Goal: Task Accomplishment & Management: Manage account settings

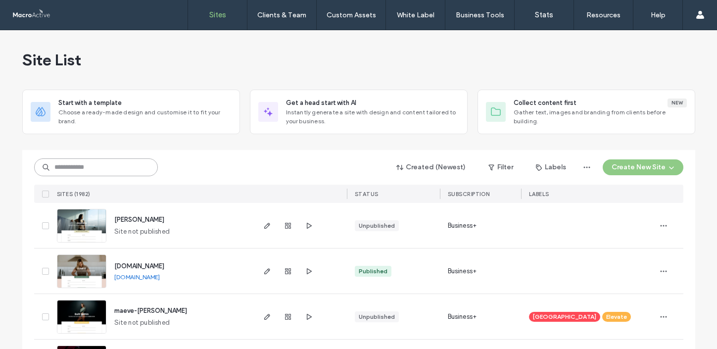
click at [76, 169] on input at bounding box center [96, 167] width 124 height 18
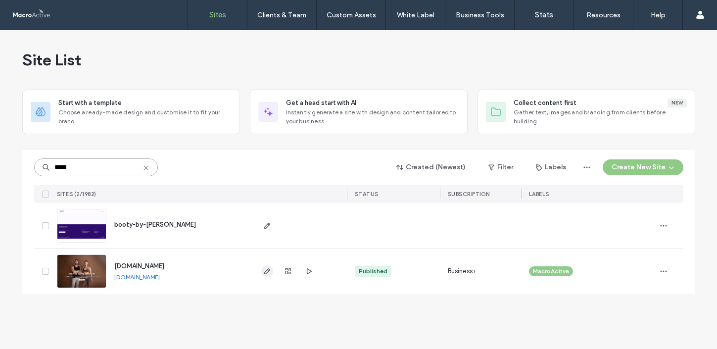
type input "*****"
click at [264, 268] on icon "button" at bounding box center [267, 271] width 8 height 8
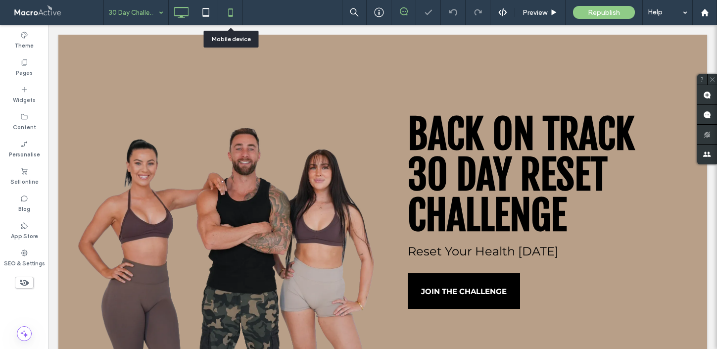
click at [225, 9] on icon at bounding box center [231, 12] width 20 height 20
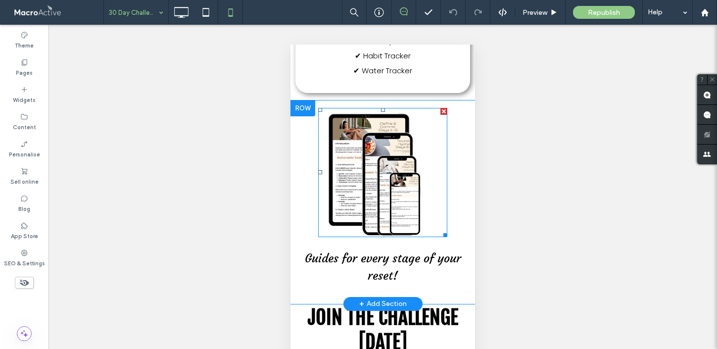
scroll to position [632, 0]
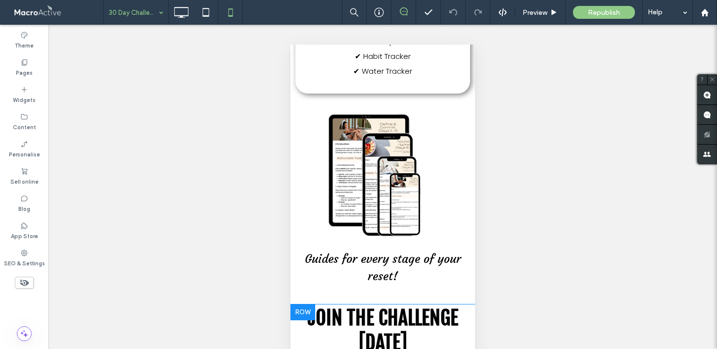
click at [302, 304] on div at bounding box center [302, 312] width 25 height 16
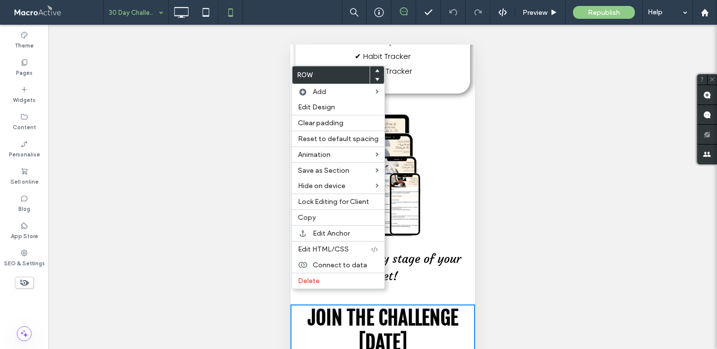
click at [375, 69] on icon at bounding box center [377, 71] width 4 height 4
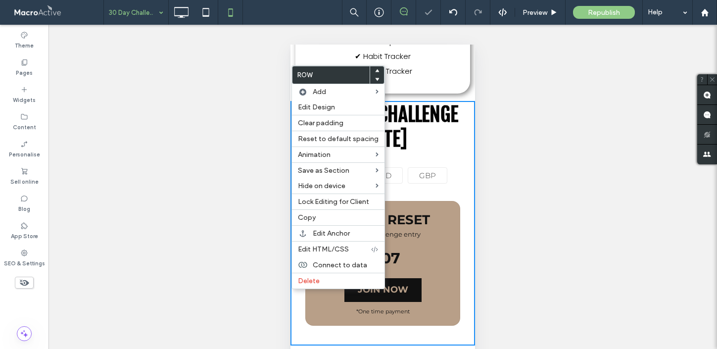
click at [522, 109] on div "Unhide? Yes Unhide? Yes Unhide? Yes Unhide? Yes Unhide? Yes Unhide? Yes Unhide?…" at bounding box center [382, 199] width 668 height 349
click at [261, 96] on div "Unhide? Yes Unhide? Yes Unhide? Yes Unhide? Yes Unhide? Yes Unhide? Yes Unhide?…" at bounding box center [382, 199] width 668 height 349
click at [468, 78] on div "✔ 30 Day Custom Workout ✔ Flexible Dieting Tracker ✔ 100's of Delicious Recipes…" at bounding box center [382, 4] width 184 height 193
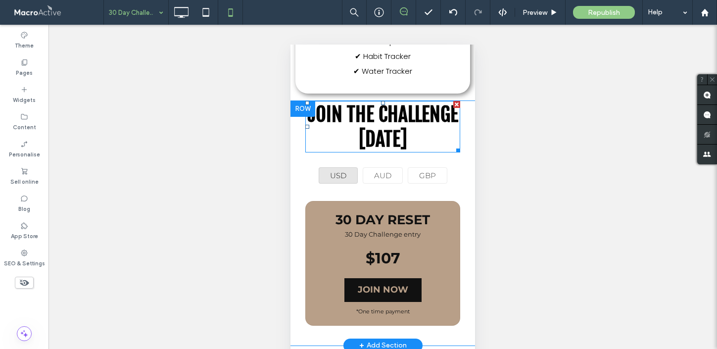
click at [402, 102] on span "JOIN THE CHALLENGE TODAY" at bounding box center [383, 126] width 150 height 49
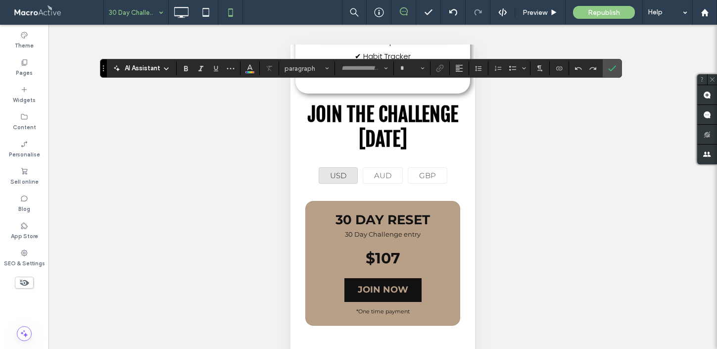
type input "**********"
type input "**"
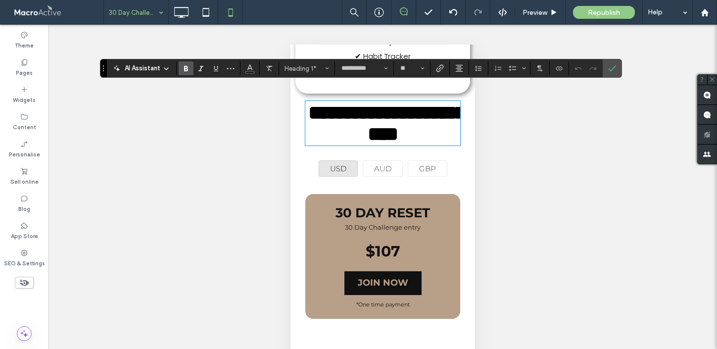
click at [473, 126] on div "**********" at bounding box center [382, 219] width 184 height 237
click at [610, 71] on use "Confirm" at bounding box center [612, 68] width 8 height 6
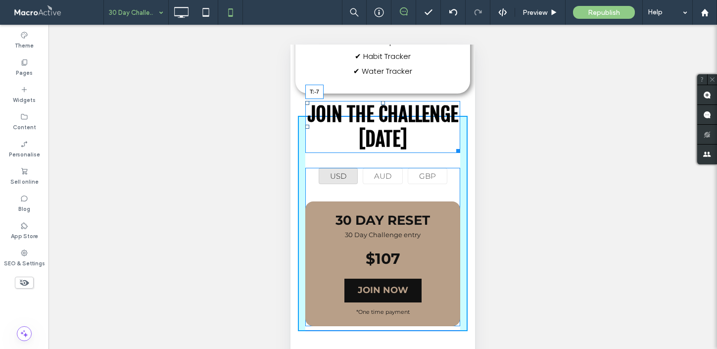
drag, startPoint x: 383, startPoint y: 89, endPoint x: 380, endPoint y: 100, distance: 12.2
click at [380, 101] on div "JOIN THE CHALLENGE TODAY T:-7" at bounding box center [382, 127] width 155 height 52
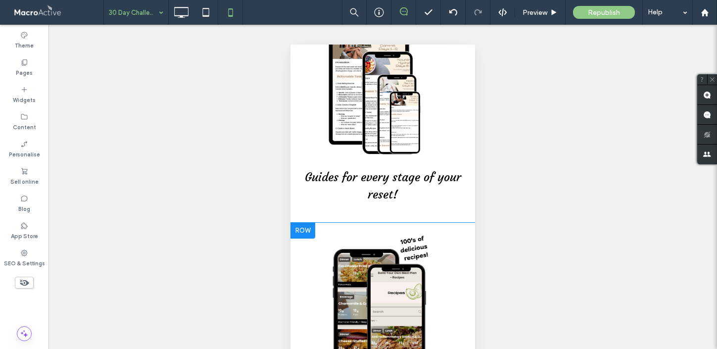
scroll to position [982, 0]
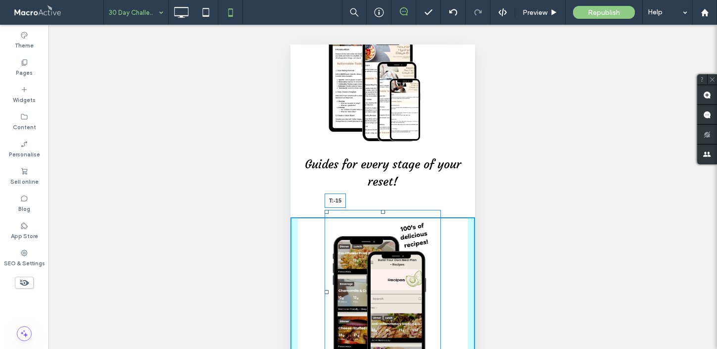
drag, startPoint x: 382, startPoint y: 197, endPoint x: 383, endPoint y: 175, distance: 21.8
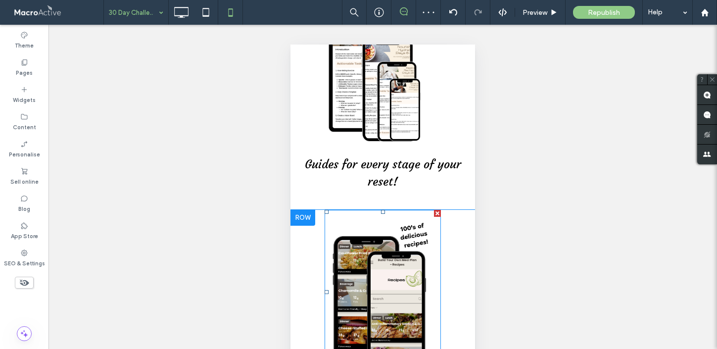
click at [368, 243] on img at bounding box center [382, 292] width 116 height 165
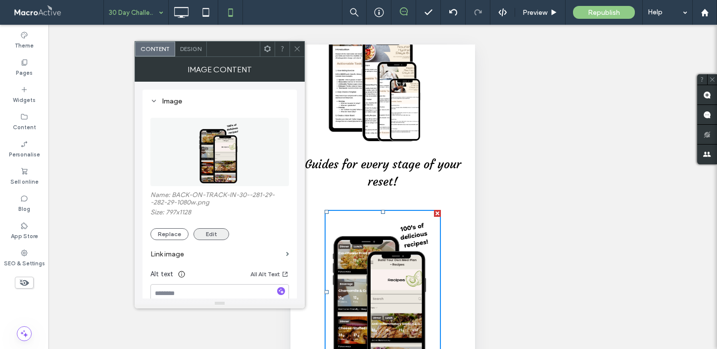
click at [208, 235] on button "Edit" at bounding box center [211, 234] width 36 height 12
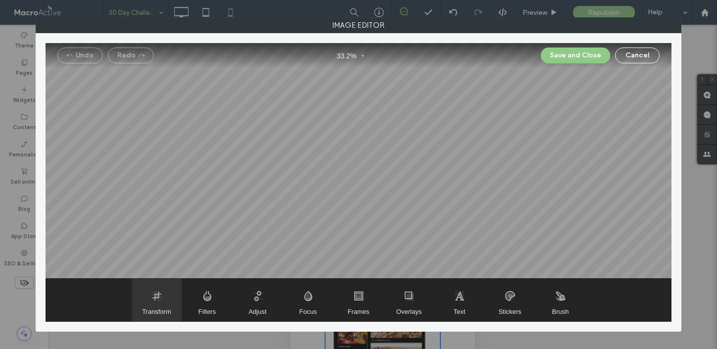
click at [160, 294] on span "Transform" at bounding box center [156, 299] width 49 height 43
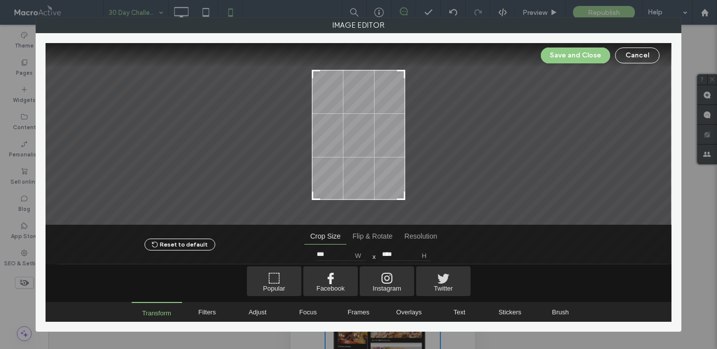
type input "****"
click at [403, 73] on div at bounding box center [401, 76] width 12 height 12
click at [566, 59] on button "Save and Close" at bounding box center [575, 55] width 69 height 16
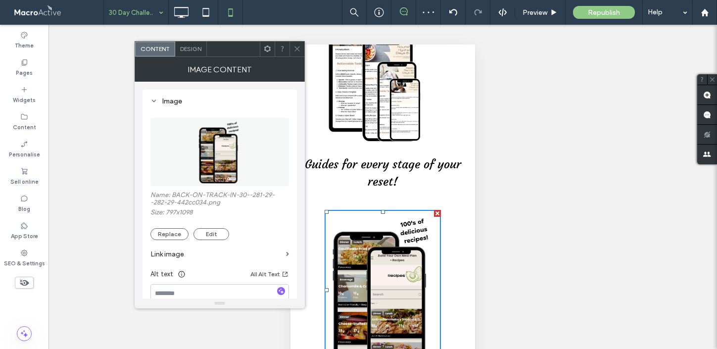
click at [296, 45] on icon at bounding box center [296, 48] width 7 height 7
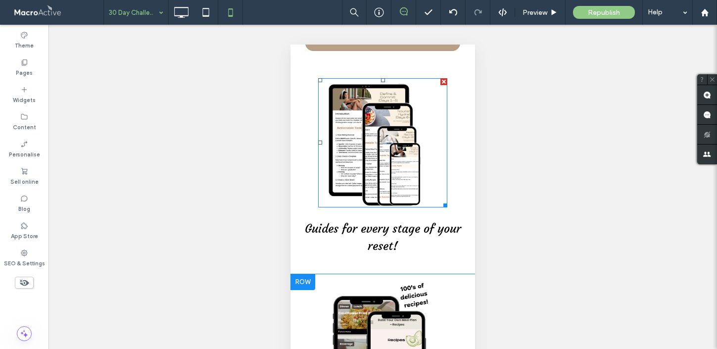
scroll to position [926, 0]
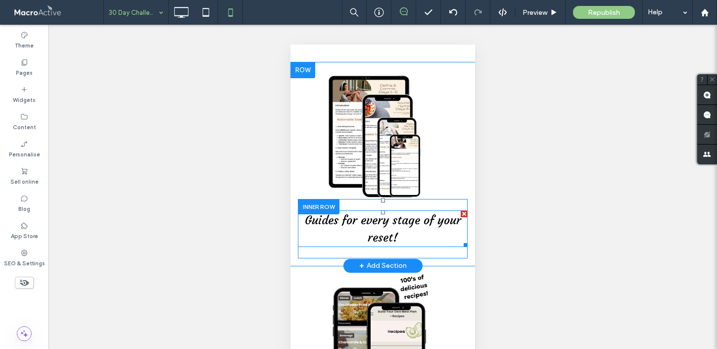
click at [340, 213] on span "Guides for every stage of your reset!" at bounding box center [383, 229] width 156 height 32
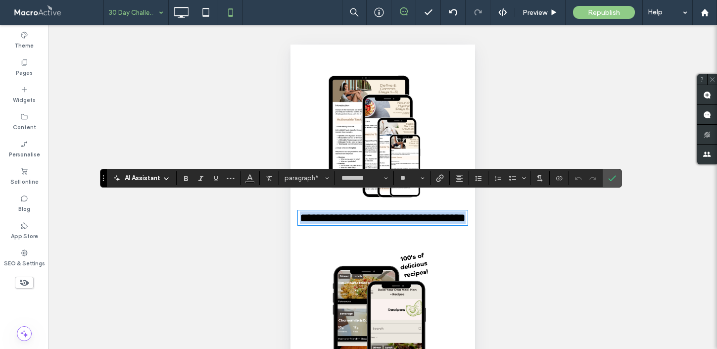
click at [310, 212] on span "**********" at bounding box center [383, 218] width 166 height 12
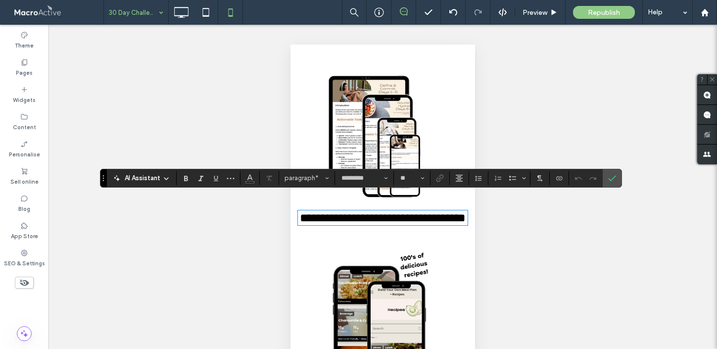
click at [305, 212] on span "**********" at bounding box center [383, 218] width 166 height 12
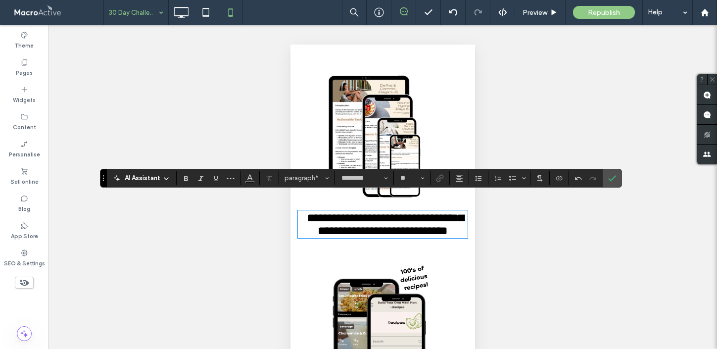
click at [431, 215] on span "**********" at bounding box center [385, 224] width 157 height 25
click at [608, 172] on span "Confirm" at bounding box center [610, 178] width 4 height 18
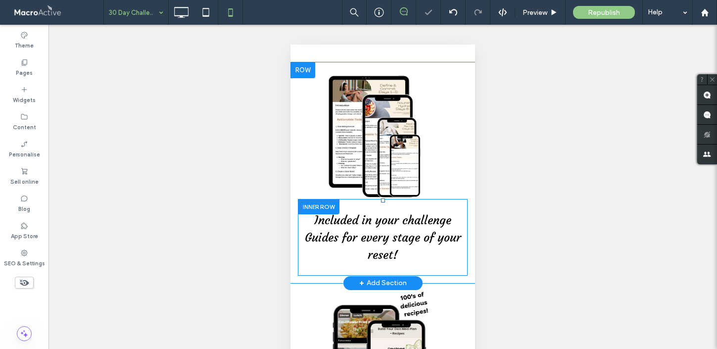
click at [307, 199] on div at bounding box center [319, 206] width 42 height 15
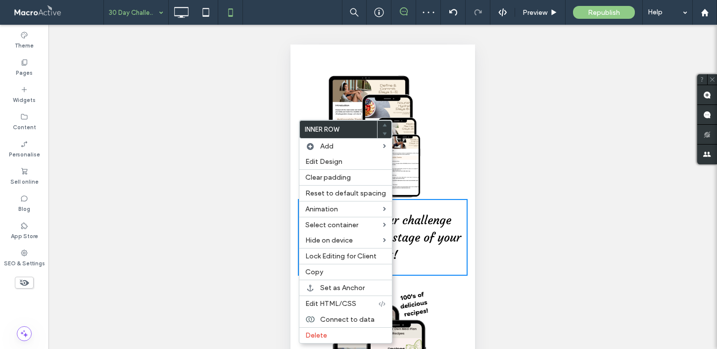
click at [382, 124] on icon at bounding box center [384, 125] width 4 height 4
click at [518, 215] on div "Unhide? Yes Unhide? Yes Unhide? Yes Unhide? Yes Unhide? Yes Unhide? Yes Unhide?…" at bounding box center [382, 199] width 668 height 349
click at [305, 91] on div "Included in your challenge Guides for every stage of your reset! Click To Paste…" at bounding box center [382, 173] width 184 height 206
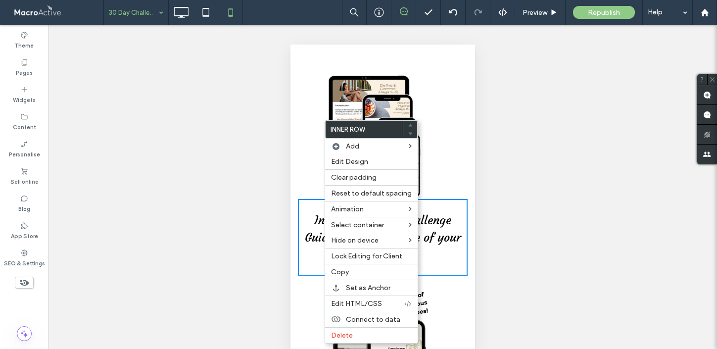
click at [408, 125] on use at bounding box center [410, 124] width 4 height 3
click at [263, 164] on div "Unhide? Yes Unhide? Yes Unhide? Yes Unhide? Yes Unhide? Yes Unhide? Yes Unhide?…" at bounding box center [382, 199] width 668 height 349
click at [299, 164] on div "Included in your challenge Guides for every stage of your reset! Click To Paste…" at bounding box center [382, 173] width 184 height 206
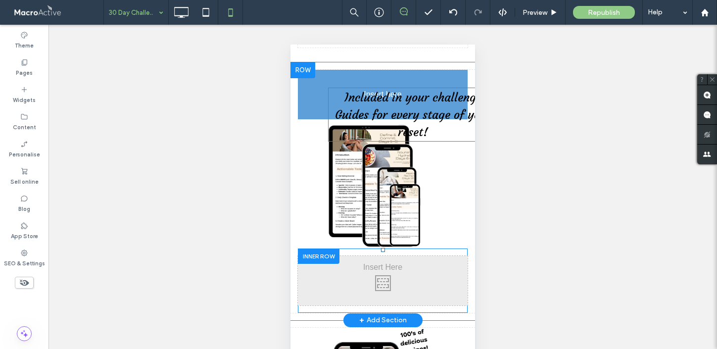
drag, startPoint x: 376, startPoint y: 217, endPoint x: 365, endPoint y: 94, distance: 123.1
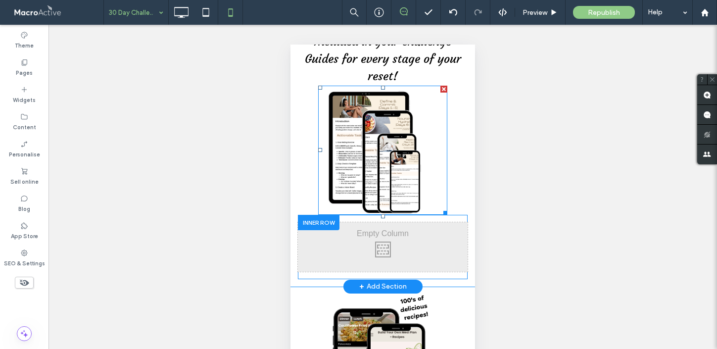
scroll to position [982, 0]
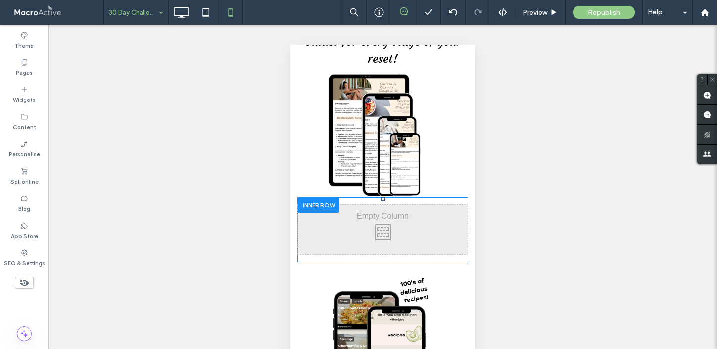
click at [319, 197] on div at bounding box center [319, 204] width 42 height 15
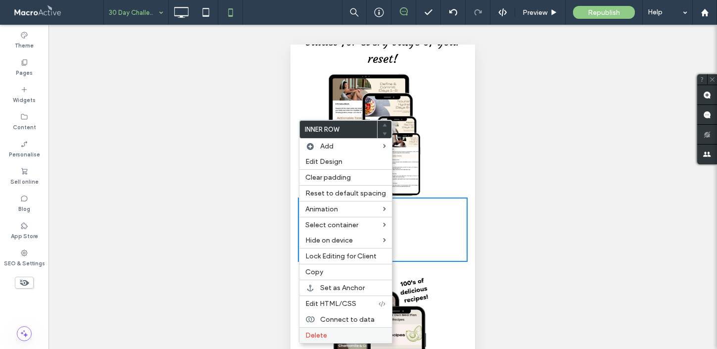
click at [322, 330] on div "Delete" at bounding box center [345, 335] width 92 height 16
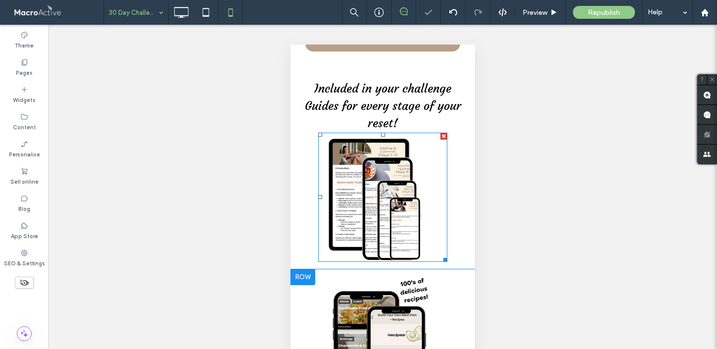
scroll to position [918, 0]
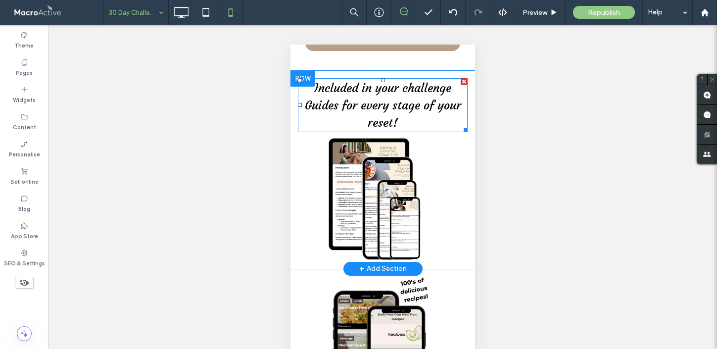
click at [383, 97] on span "Included in your challenge Guides for every stage of your reset!" at bounding box center [383, 105] width 156 height 49
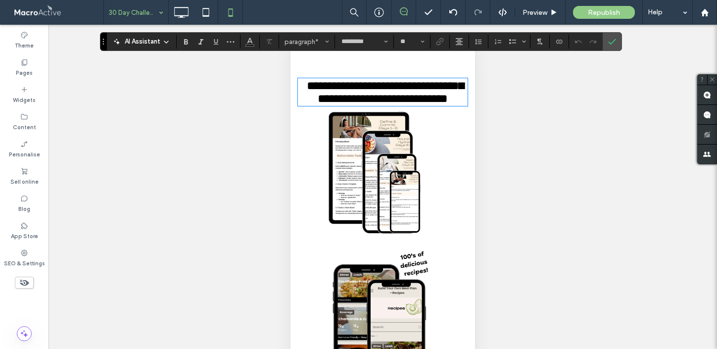
click at [395, 100] on p "**********" at bounding box center [383, 92] width 170 height 26
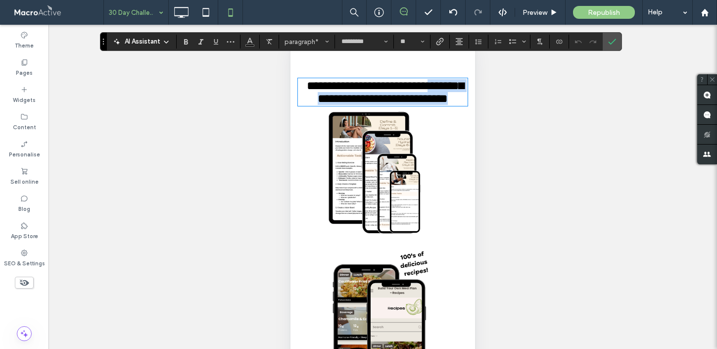
drag, startPoint x: 405, startPoint y: 104, endPoint x: 302, endPoint y: 96, distance: 102.7
click at [302, 96] on p "**********" at bounding box center [383, 92] width 170 height 26
copy span "**********"
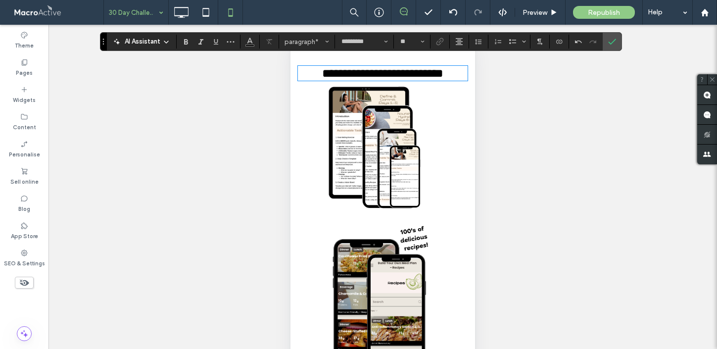
scroll to position [943, 0]
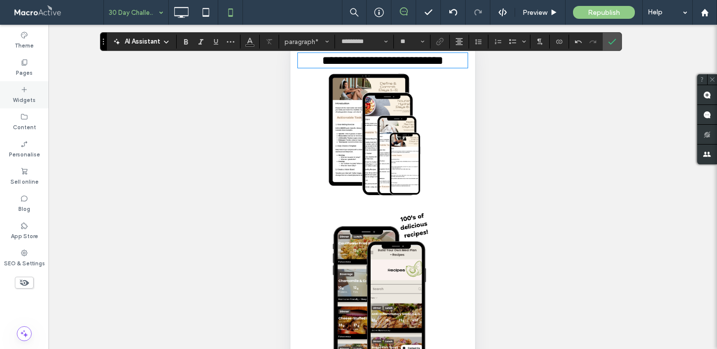
click at [25, 105] on div "Widgets" at bounding box center [24, 94] width 48 height 27
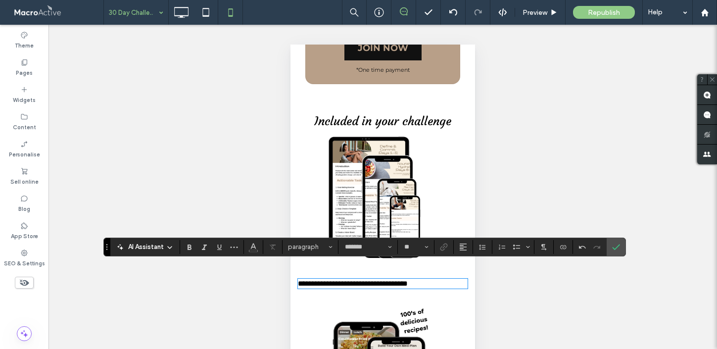
scroll to position [879, 0]
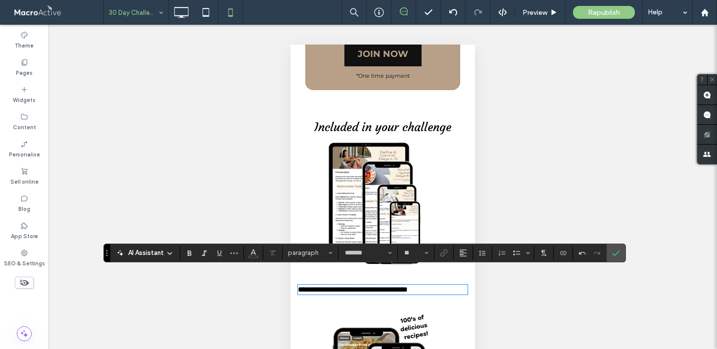
click at [382, 120] on span "Included in your challenge" at bounding box center [382, 127] width 137 height 15
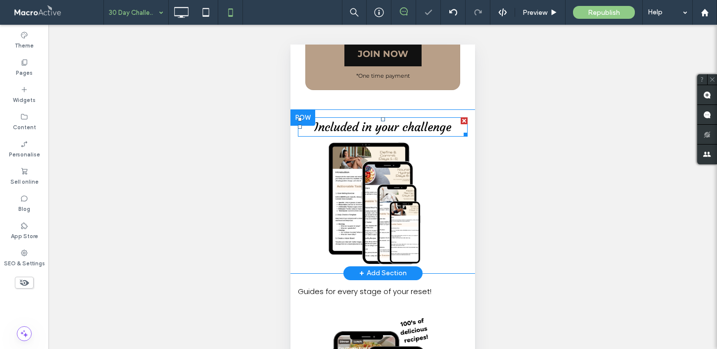
click at [387, 120] on span "Included in your challenge" at bounding box center [382, 127] width 137 height 15
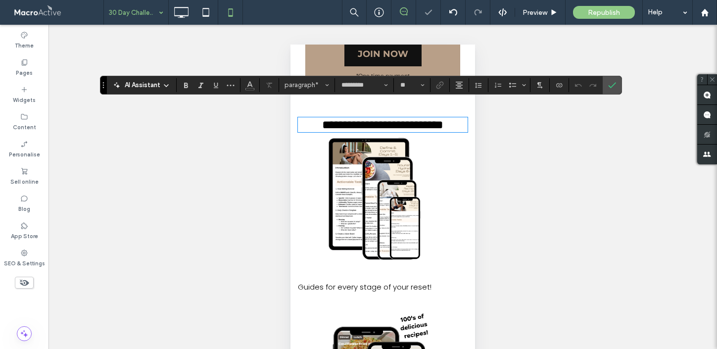
drag, startPoint x: 365, startPoint y: 114, endPoint x: 357, endPoint y: 114, distance: 8.4
click at [360, 119] on span "**********" at bounding box center [382, 125] width 121 height 12
click at [390, 245] on img at bounding box center [382, 196] width 129 height 129
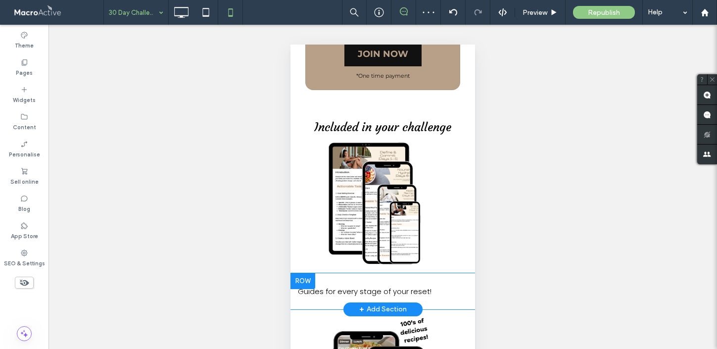
click at [412, 286] on span "Guides for every stage of your reset!" at bounding box center [365, 291] width 134 height 10
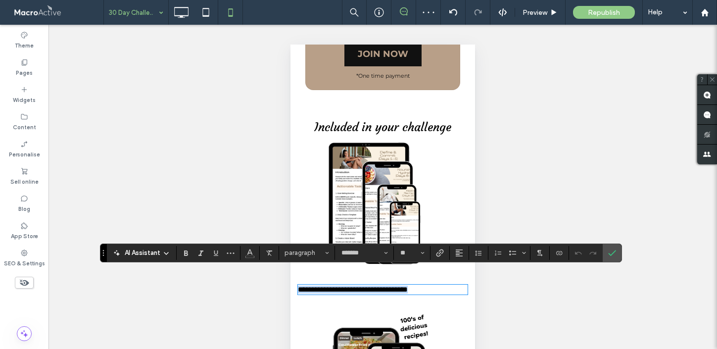
drag, startPoint x: 432, startPoint y: 276, endPoint x: 279, endPoint y: 275, distance: 152.8
click at [374, 254] on input "*******" at bounding box center [361, 253] width 42 height 8
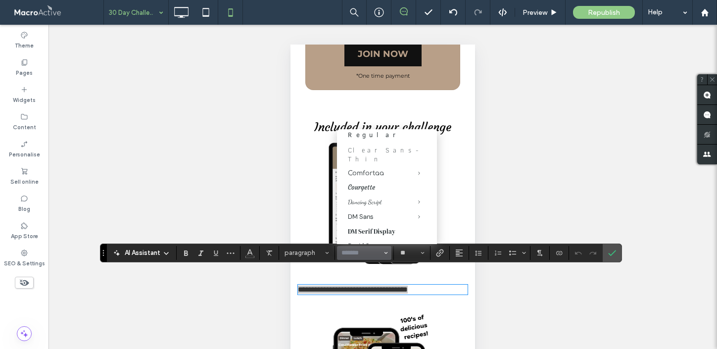
scroll to position [400, 0]
click at [375, 178] on label "Courgette" at bounding box center [387, 185] width 100 height 15
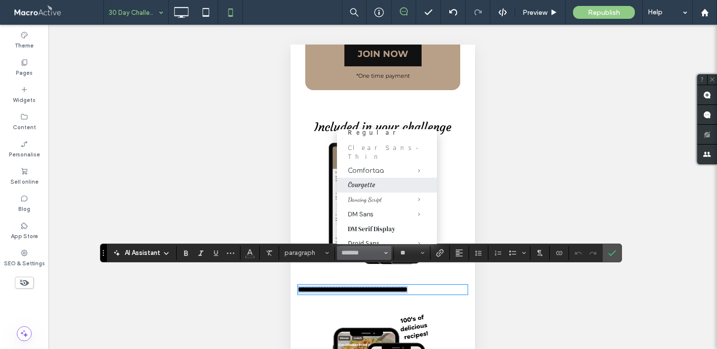
type input "*********"
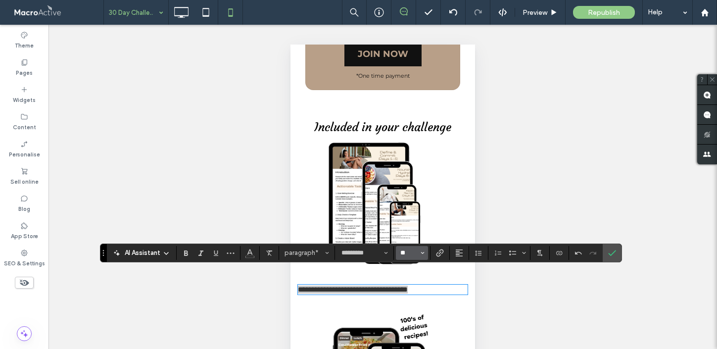
click at [415, 252] on input "**" at bounding box center [408, 253] width 19 height 8
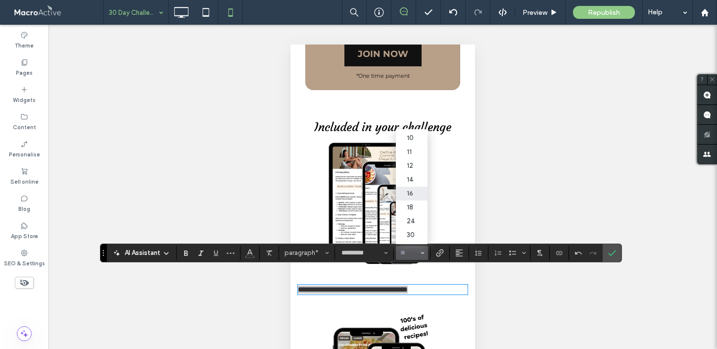
click at [417, 219] on label "24" at bounding box center [412, 221] width 32 height 14
type input "**"
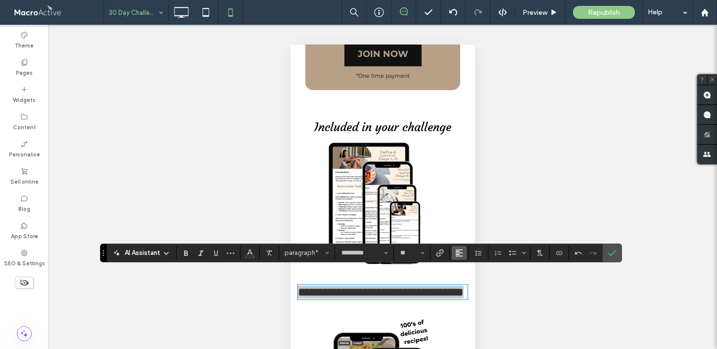
click at [463, 249] on button "Alignment" at bounding box center [459, 253] width 15 height 14
click at [465, 205] on icon "ui.textEditor.alignment.center" at bounding box center [466, 208] width 8 height 8
click at [616, 254] on label "Confirm" at bounding box center [611, 253] width 15 height 18
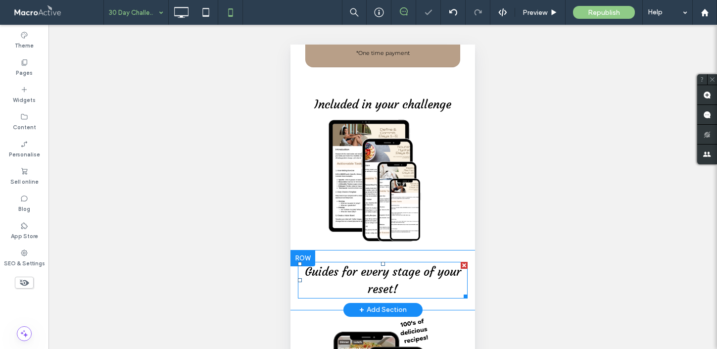
scroll to position [906, 0]
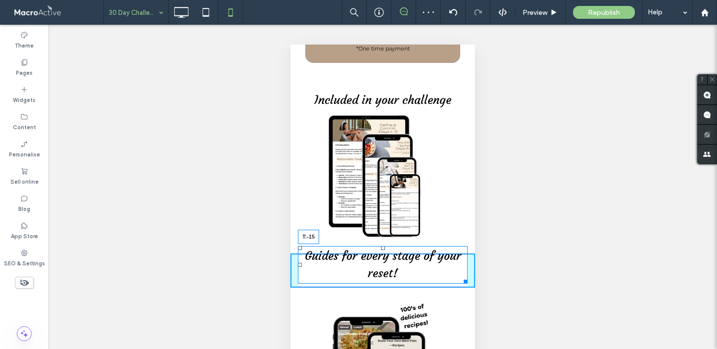
drag, startPoint x: 383, startPoint y: 243, endPoint x: 386, endPoint y: 200, distance: 42.7
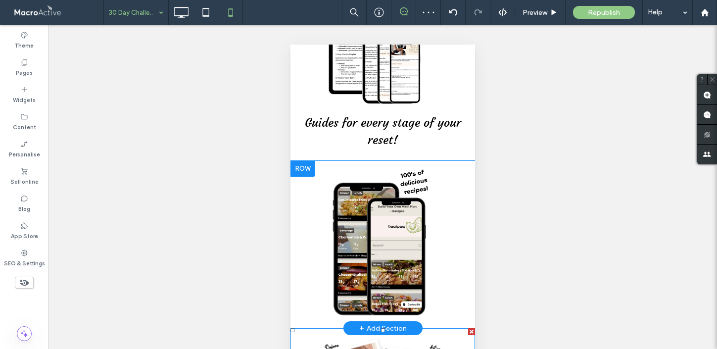
scroll to position [1040, 0]
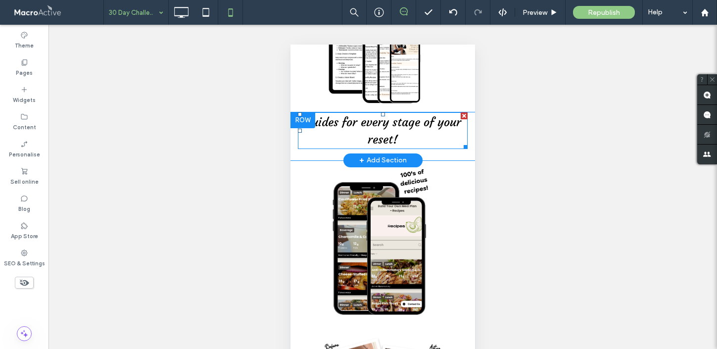
click at [409, 128] on p "Guides for every stage of your reset!" at bounding box center [383, 130] width 170 height 35
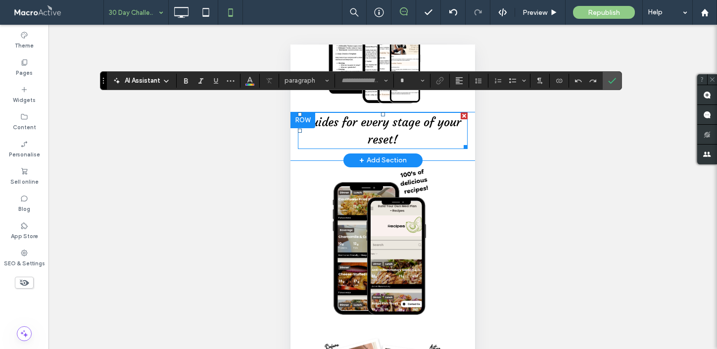
type input "*********"
type input "**"
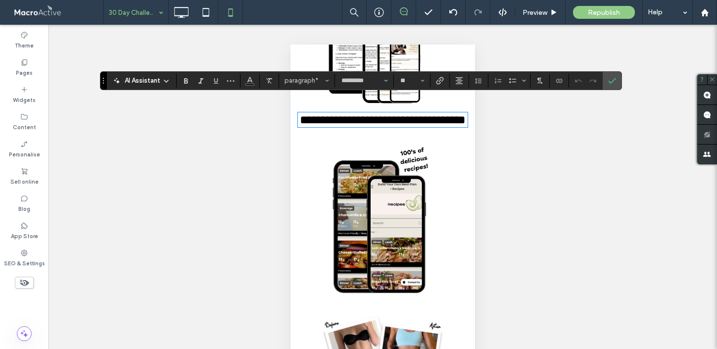
click at [405, 125] on p "**********" at bounding box center [383, 119] width 170 height 13
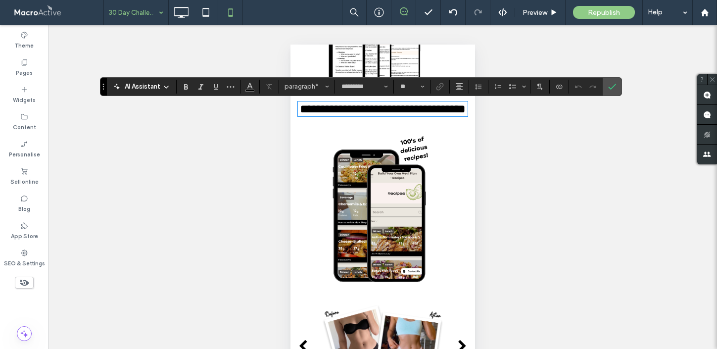
scroll to position [1034, 0]
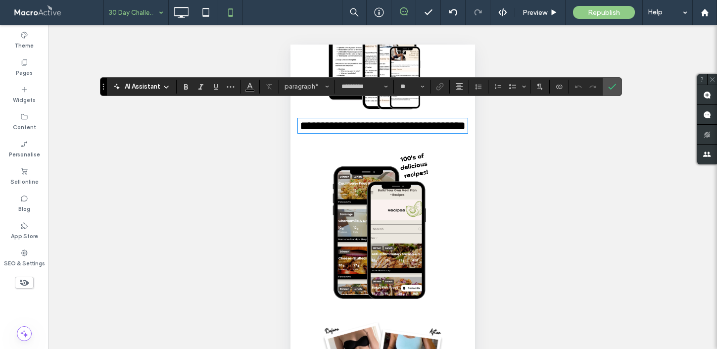
click at [374, 175] on img at bounding box center [382, 224] width 116 height 160
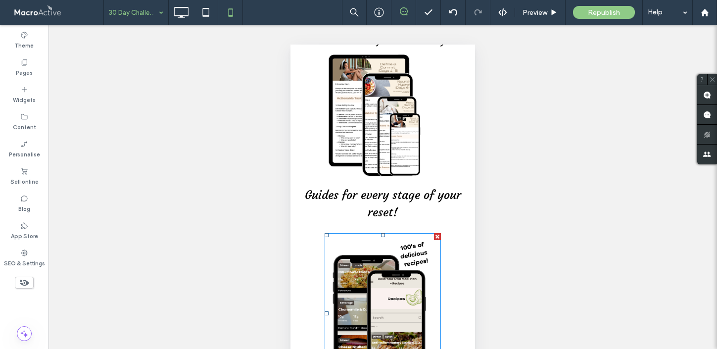
scroll to position [966, 0]
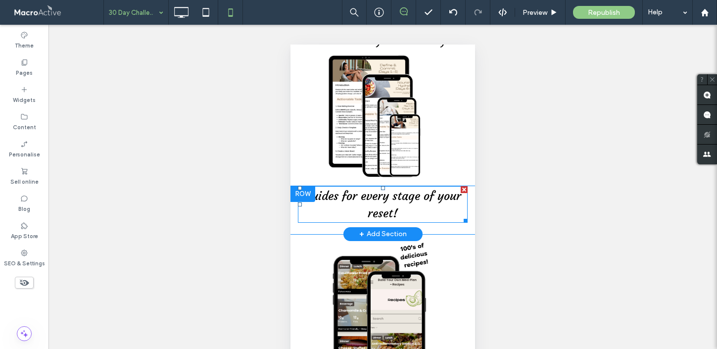
click at [411, 199] on p "Guides for every stage of your reset!" at bounding box center [383, 204] width 170 height 35
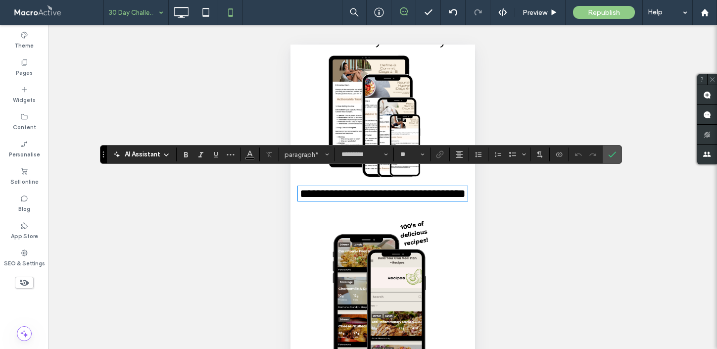
click at [411, 199] on p "**********" at bounding box center [383, 193] width 170 height 13
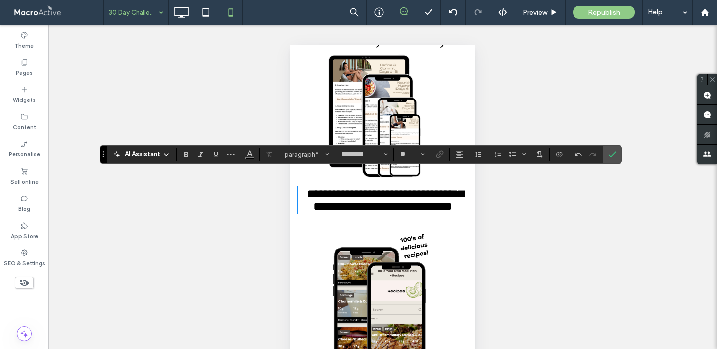
click at [447, 200] on span "**********" at bounding box center [385, 199] width 157 height 25
click at [415, 213] on p "**********" at bounding box center [383, 200] width 170 height 26
click at [611, 157] on icon "Confirm" at bounding box center [612, 154] width 8 height 8
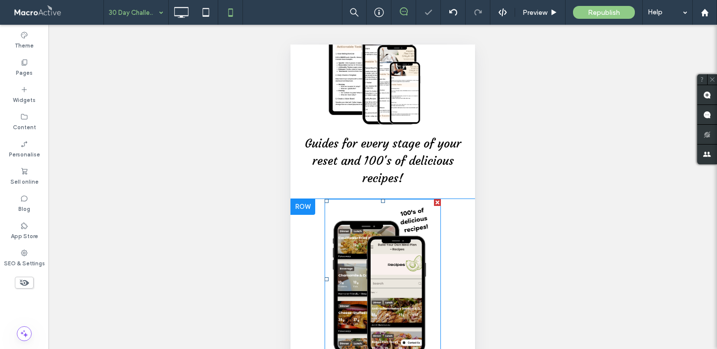
scroll to position [1045, 0]
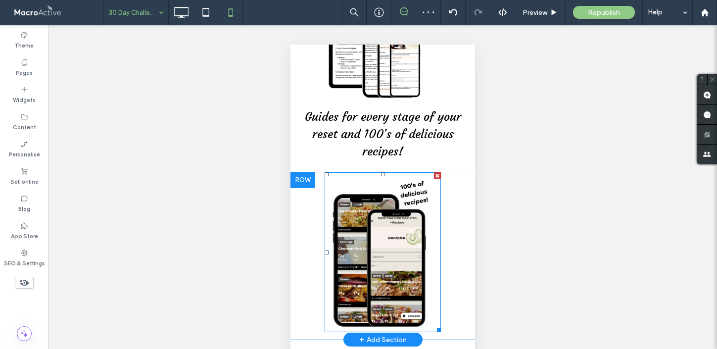
click at [379, 239] on img at bounding box center [382, 252] width 116 height 160
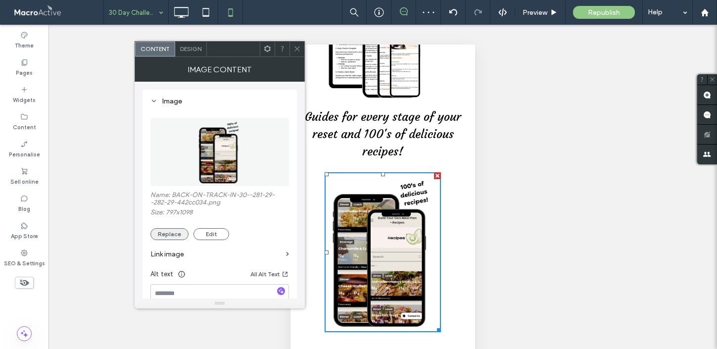
click at [179, 236] on button "Replace" at bounding box center [169, 234] width 38 height 12
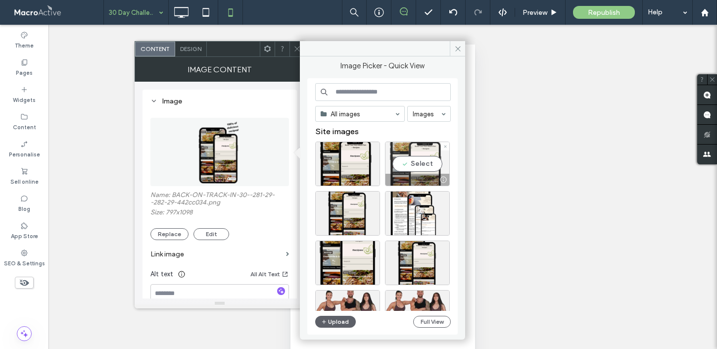
click at [408, 163] on div "Select" at bounding box center [417, 163] width 65 height 45
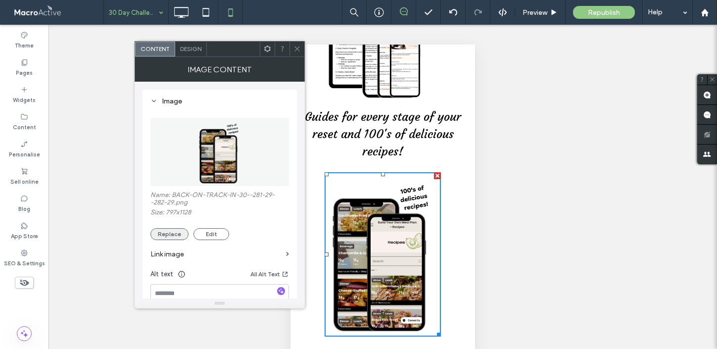
click at [166, 237] on button "Replace" at bounding box center [169, 234] width 38 height 12
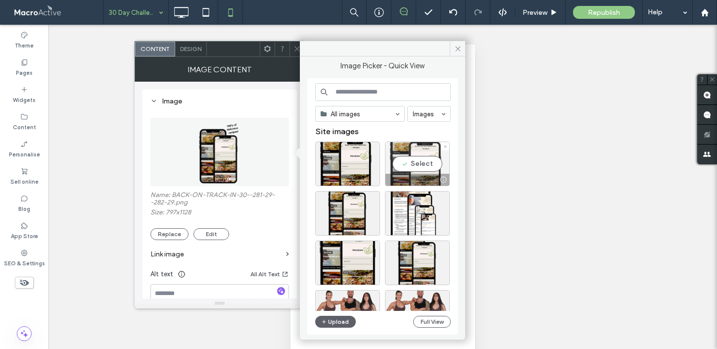
click at [421, 168] on div "Select" at bounding box center [417, 163] width 65 height 45
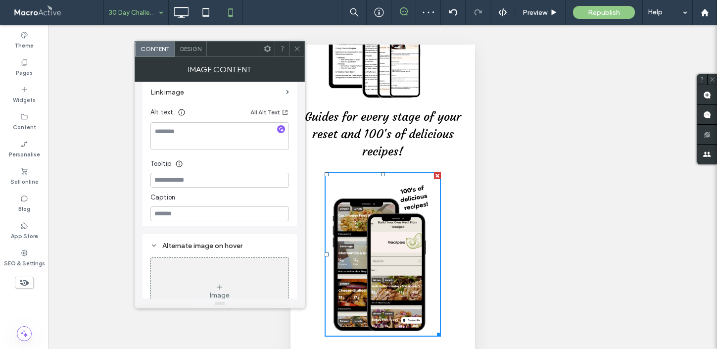
scroll to position [187, 0]
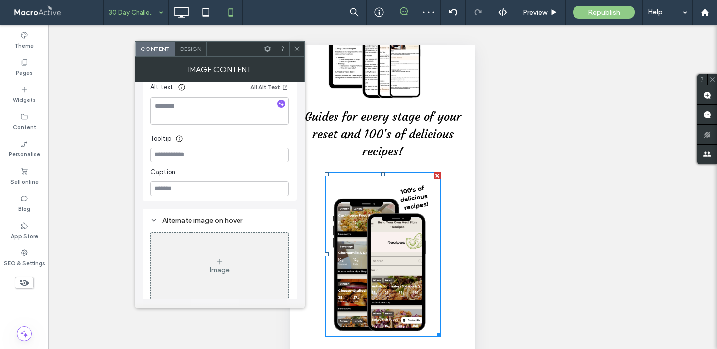
click at [450, 270] on div "Click To Paste" at bounding box center [382, 258] width 184 height 157
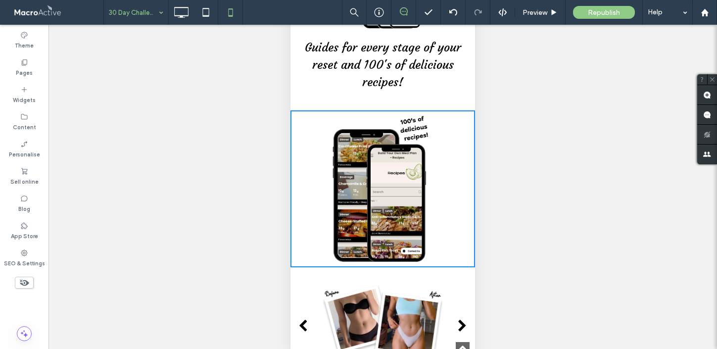
scroll to position [1064, 0]
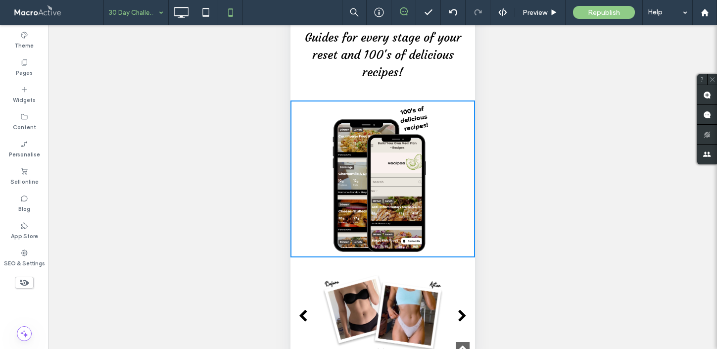
click at [374, 146] on img at bounding box center [382, 175] width 116 height 165
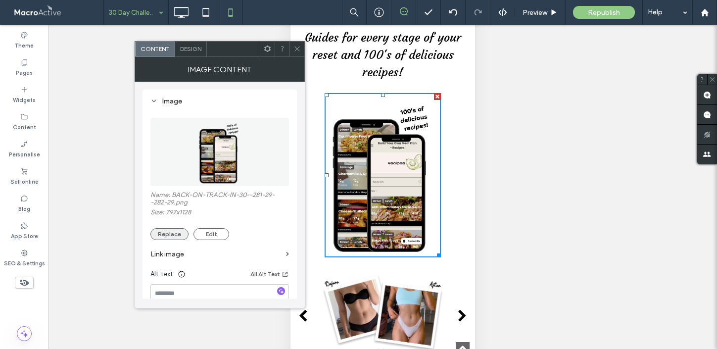
click at [173, 238] on button "Replace" at bounding box center [169, 234] width 38 height 12
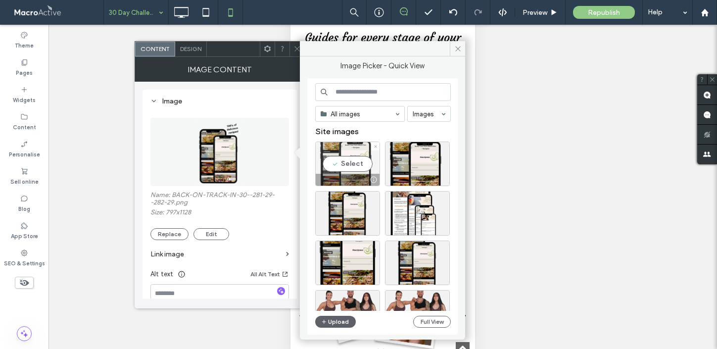
click at [349, 159] on div "Select" at bounding box center [347, 163] width 65 height 45
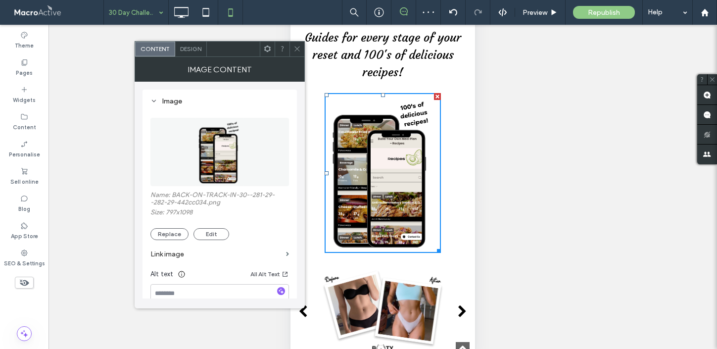
click at [226, 165] on img at bounding box center [220, 152] width 50 height 68
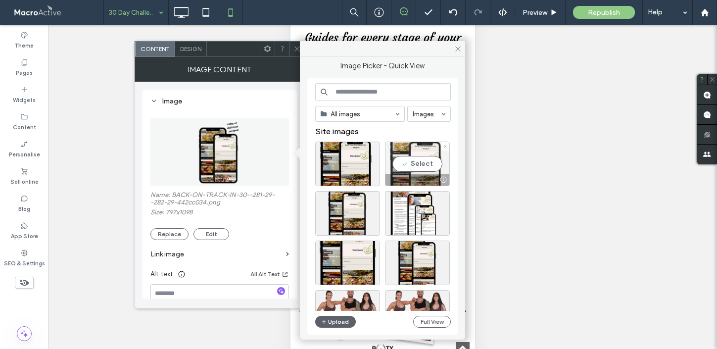
click at [411, 162] on div "Select" at bounding box center [417, 163] width 65 height 45
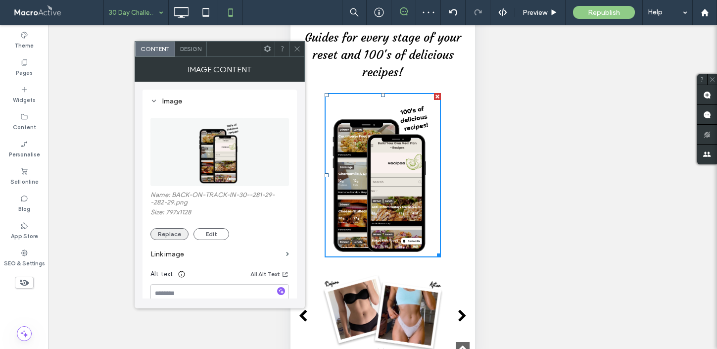
click at [171, 239] on button "Replace" at bounding box center [169, 234] width 38 height 12
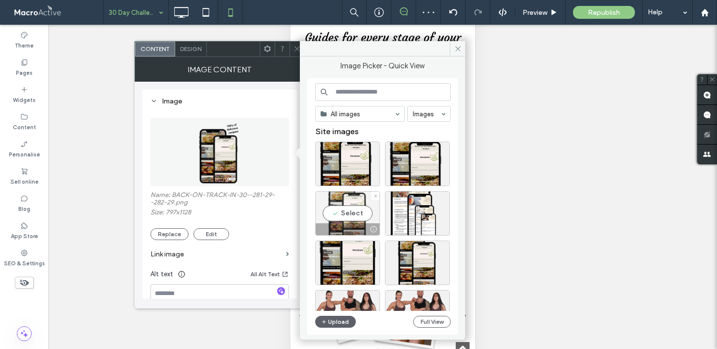
click at [346, 216] on div "Select" at bounding box center [347, 213] width 65 height 45
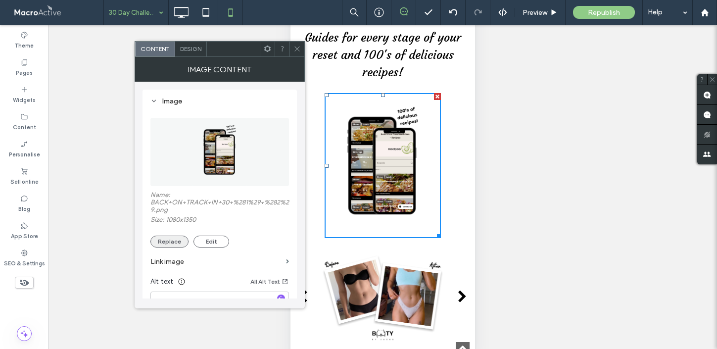
click at [162, 243] on button "Replace" at bounding box center [169, 241] width 38 height 12
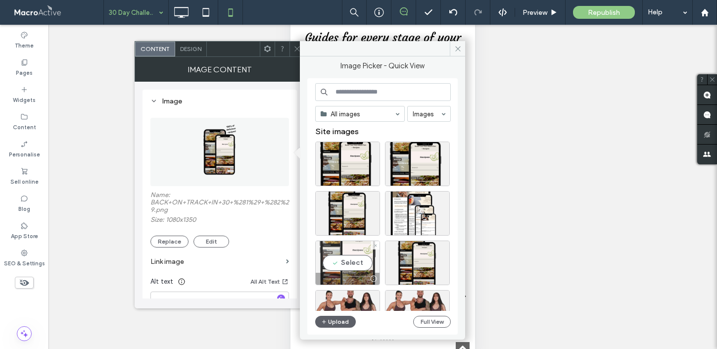
click at [353, 260] on div "Select" at bounding box center [347, 262] width 65 height 45
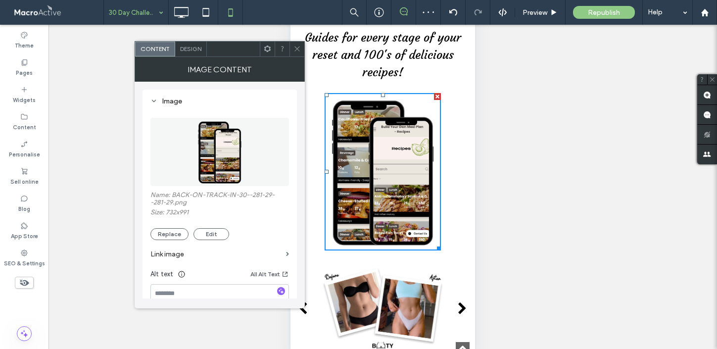
click at [300, 48] on icon at bounding box center [296, 48] width 7 height 7
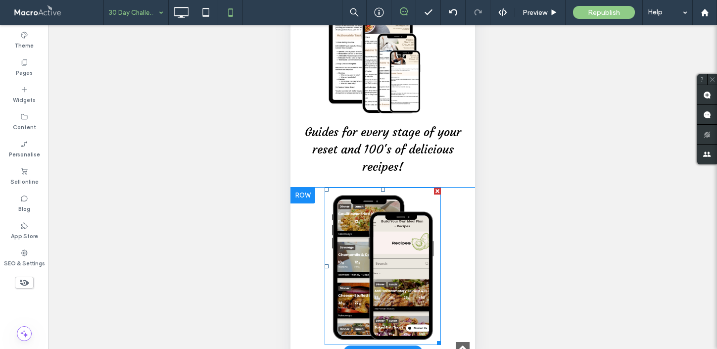
scroll to position [996, 0]
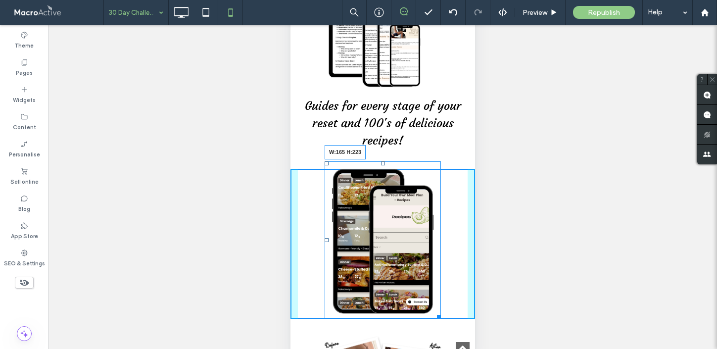
drag, startPoint x: 437, startPoint y: 301, endPoint x: 421, endPoint y: 244, distance: 59.5
click at [421, 244] on div "W:165 H:223" at bounding box center [382, 239] width 116 height 157
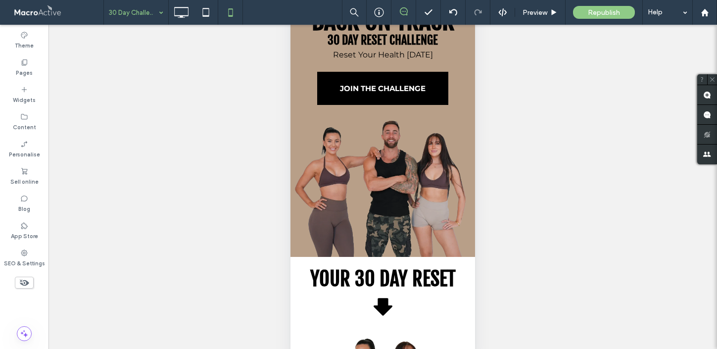
scroll to position [0, 0]
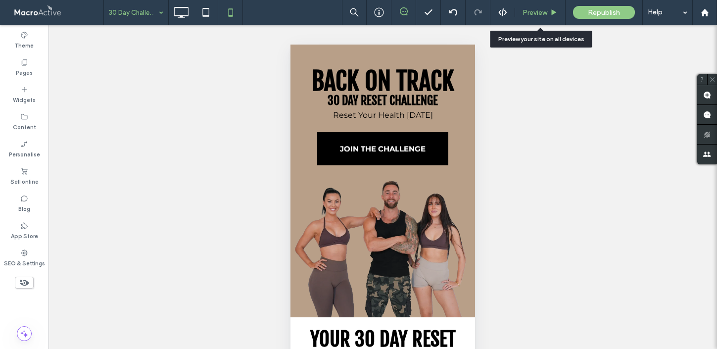
click at [548, 16] on div "Preview" at bounding box center [540, 12] width 50 height 25
click at [549, 9] on div "Preview" at bounding box center [540, 12] width 50 height 8
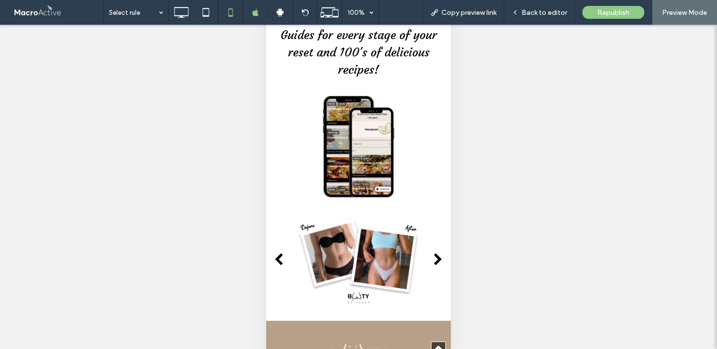
scroll to position [1069, 0]
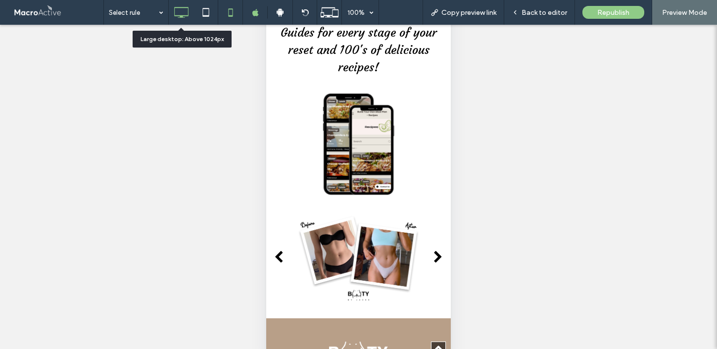
click at [183, 16] on use at bounding box center [181, 12] width 14 height 11
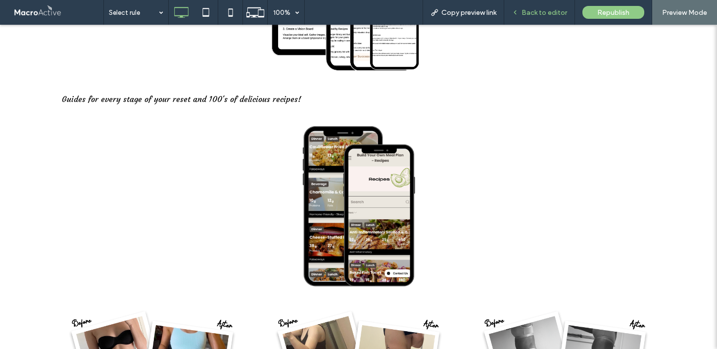
scroll to position [1343, 0]
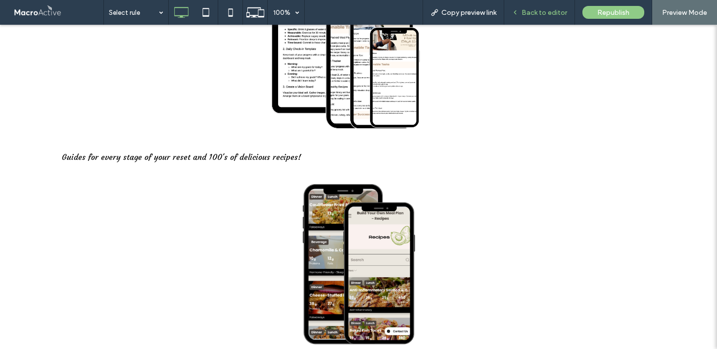
click at [553, 12] on span "Back to editor" at bounding box center [544, 12] width 46 height 8
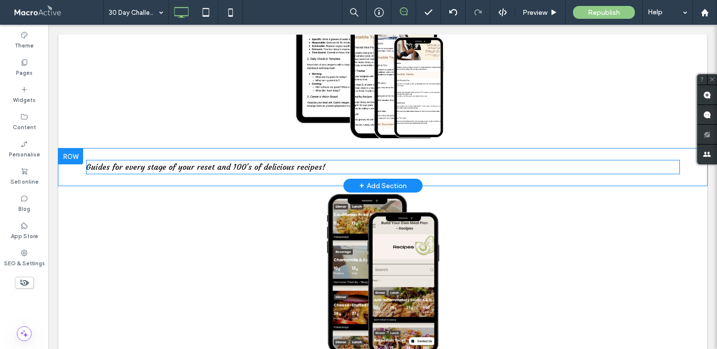
click at [260, 163] on span "Guides for every stage of your reset and 100's of delicious recipes!" at bounding box center [205, 167] width 239 height 10
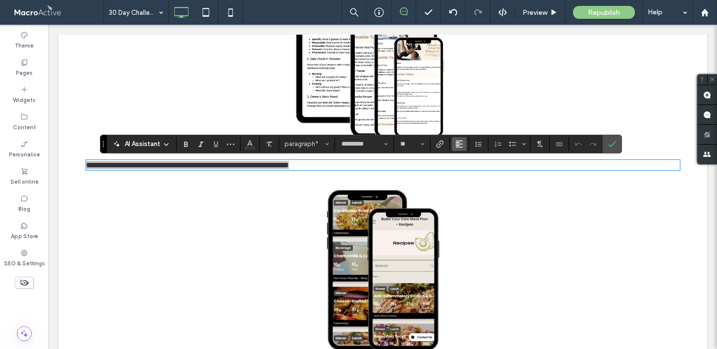
click at [459, 145] on icon "Alignment" at bounding box center [459, 144] width 8 height 8
click at [466, 169] on label "ui.textEditor.alignment.center" at bounding box center [469, 174] width 35 height 14
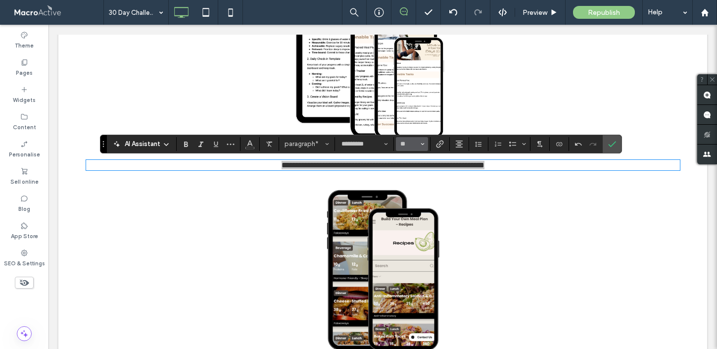
click at [423, 142] on icon "Size" at bounding box center [422, 144] width 4 height 4
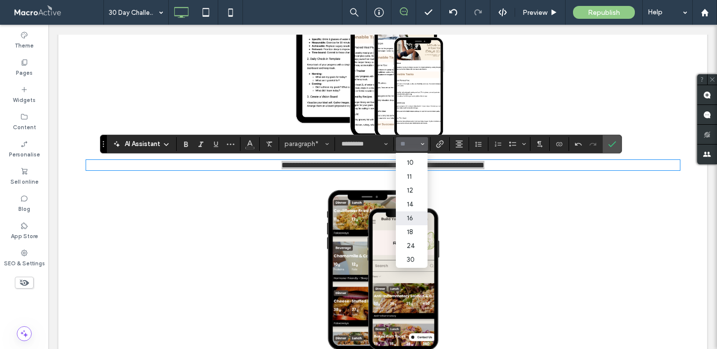
scroll to position [31, 0]
click at [414, 245] on label "24" at bounding box center [412, 239] width 32 height 14
type input "**"
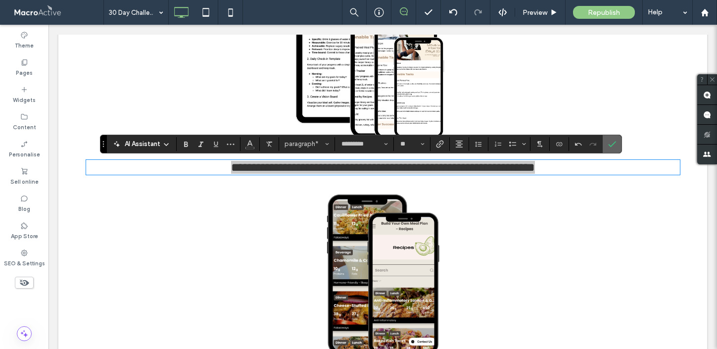
click at [610, 142] on icon "Confirm" at bounding box center [612, 144] width 8 height 8
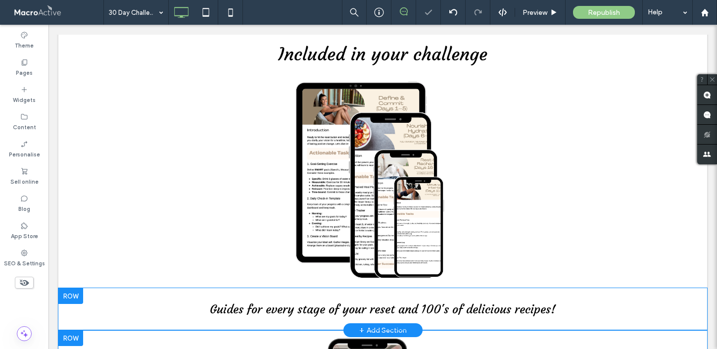
scroll to position [1179, 0]
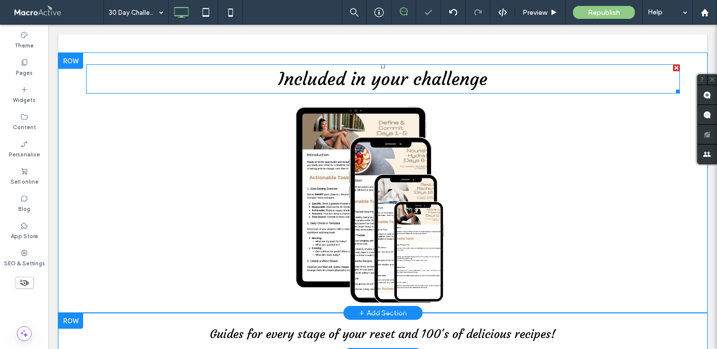
click at [369, 80] on span "Included in your challenge" at bounding box center [382, 79] width 209 height 22
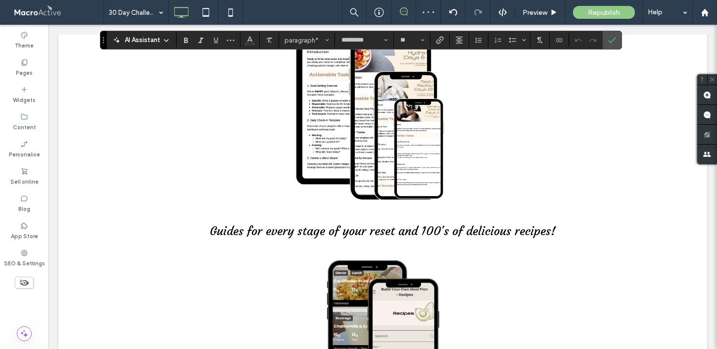
scroll to position [1298, 0]
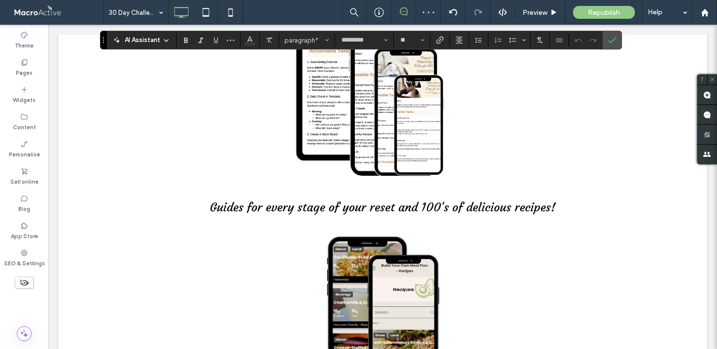
click at [441, 215] on span "Guides for every stage of your reset and 100's of delicious recipes!" at bounding box center [383, 207] width 346 height 15
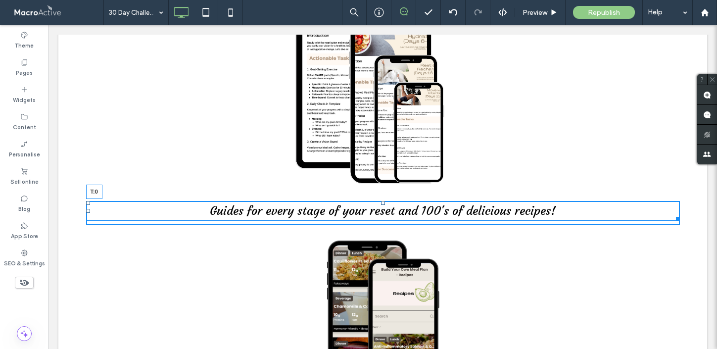
drag, startPoint x: 383, startPoint y: 207, endPoint x: 384, endPoint y: 197, distance: 9.9
click at [384, 201] on div at bounding box center [383, 203] width 4 height 4
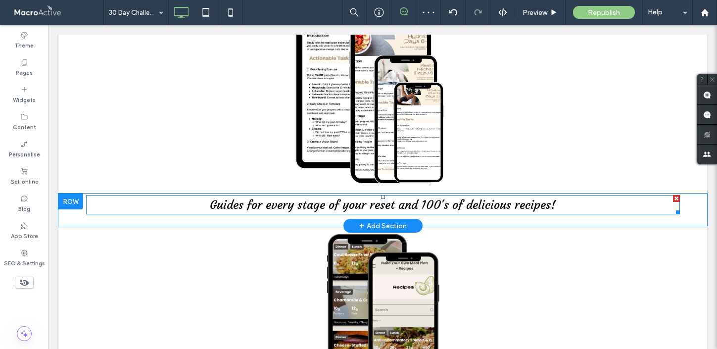
click at [570, 206] on p "Guides for every stage of your reset and 100's of delicious recipes!" at bounding box center [382, 204] width 593 height 17
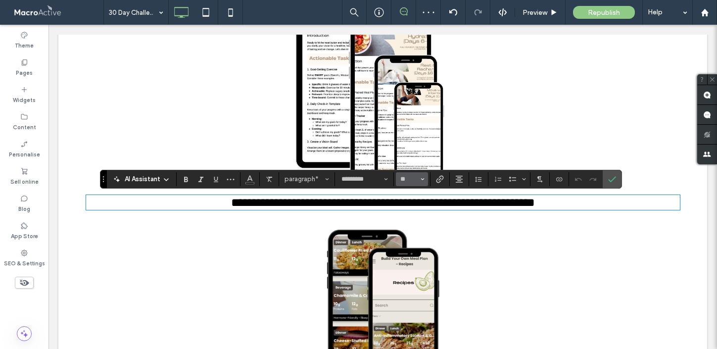
click at [419, 177] on button "**" at bounding box center [412, 179] width 32 height 14
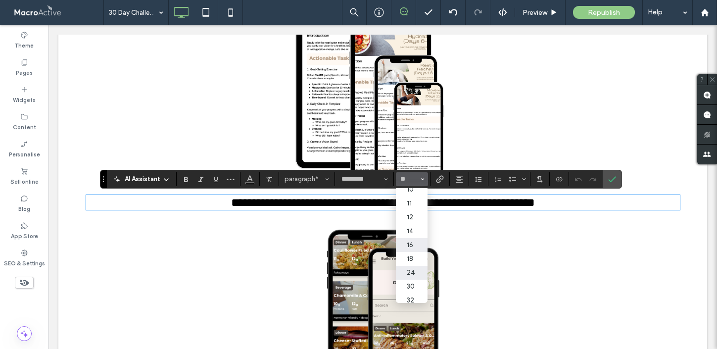
scroll to position [34, 0]
click at [410, 289] on label "30" at bounding box center [412, 286] width 32 height 14
type input "**"
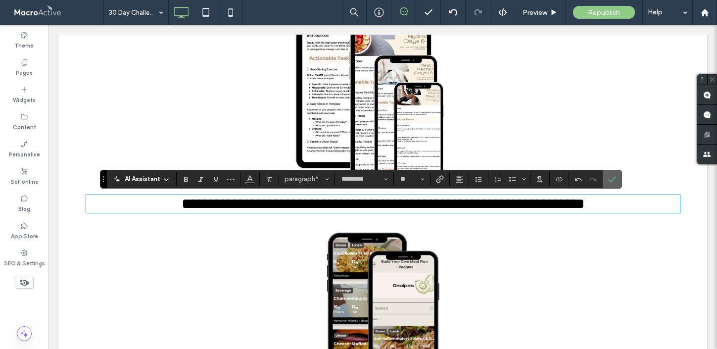
click at [617, 179] on label "Confirm" at bounding box center [611, 179] width 15 height 18
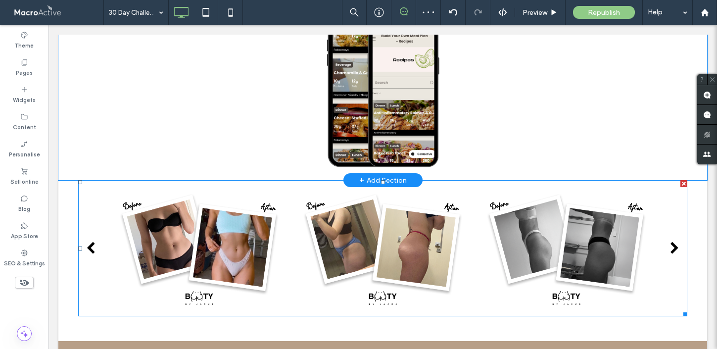
scroll to position [1641, 0]
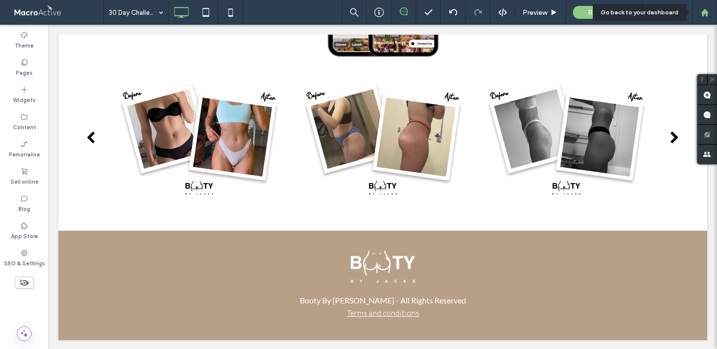
click at [706, 15] on use at bounding box center [703, 11] width 7 height 7
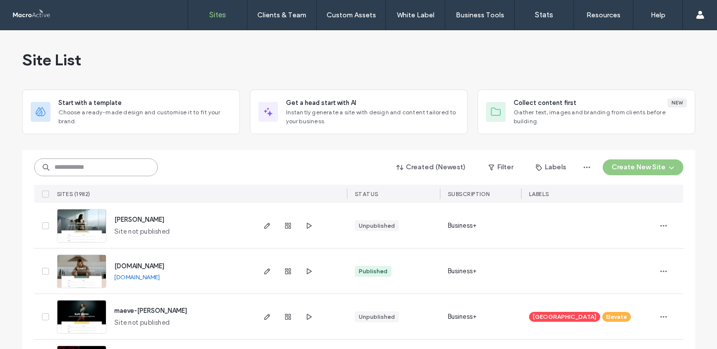
click at [119, 169] on input at bounding box center [96, 167] width 124 height 18
type input "*****"
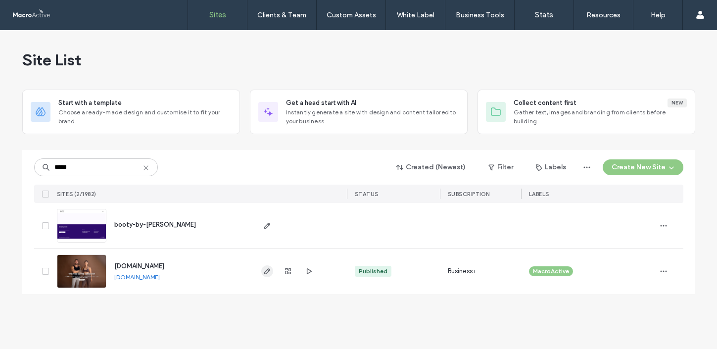
click at [263, 269] on icon "button" at bounding box center [267, 271] width 8 height 8
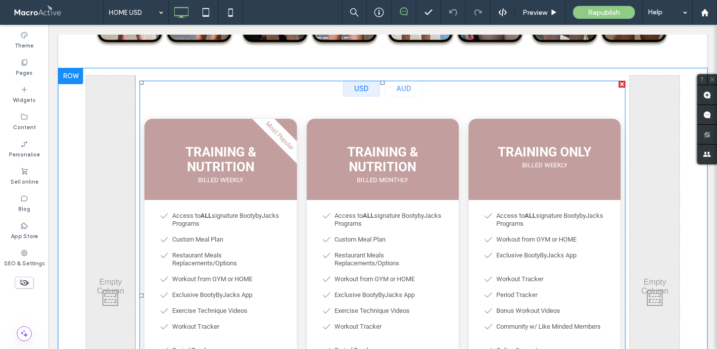
scroll to position [1615, 0]
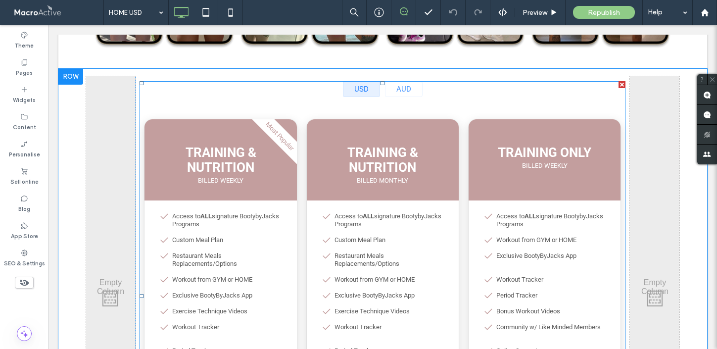
click at [405, 92] on span at bounding box center [382, 295] width 486 height 429
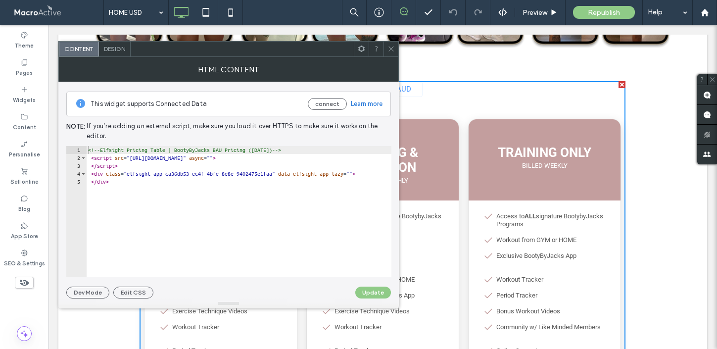
click at [390, 52] on icon at bounding box center [390, 48] width 7 height 7
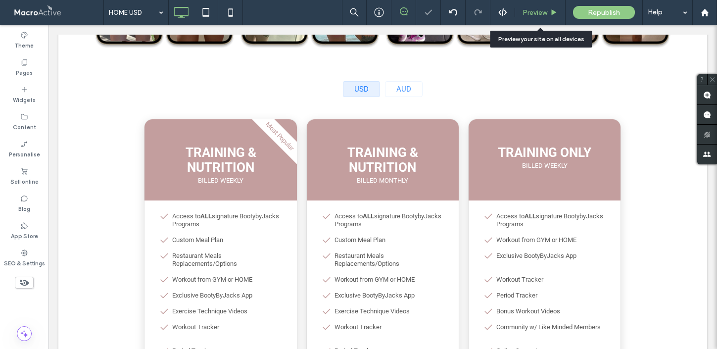
click at [527, 14] on span "Preview" at bounding box center [534, 12] width 25 height 8
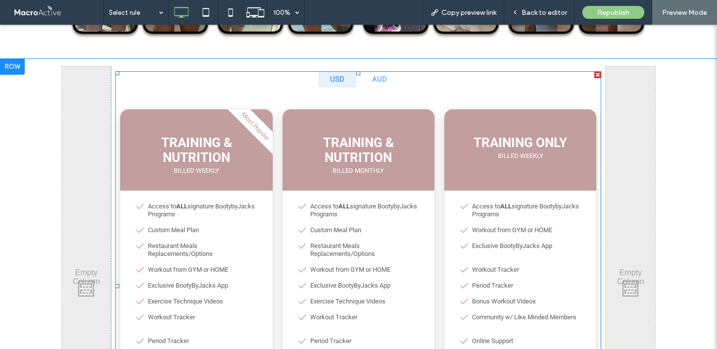
click at [384, 83] on span at bounding box center [358, 285] width 486 height 429
click at [375, 83] on span at bounding box center [358, 285] width 486 height 429
click at [382, 79] on span at bounding box center [358, 285] width 486 height 429
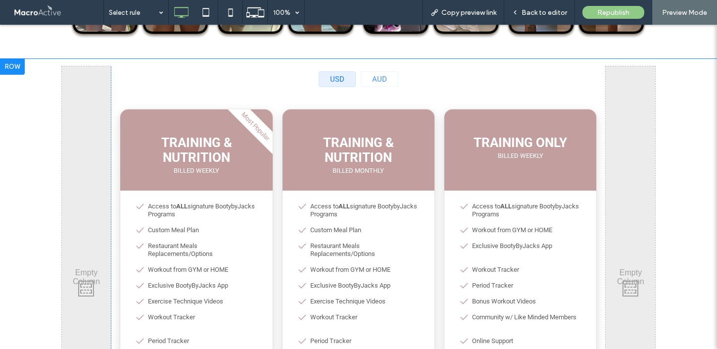
click at [493, 67] on div "what's included ✔ Monthly training program ✔ Access to all BBJ programs ✔ 7x Si…" at bounding box center [358, 285] width 495 height 439
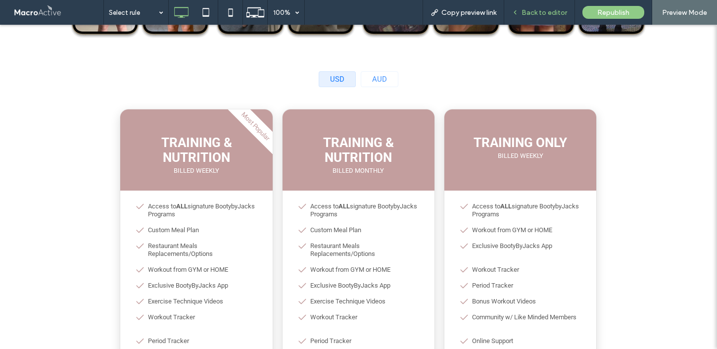
click at [538, 12] on span "Back to editor" at bounding box center [544, 12] width 46 height 8
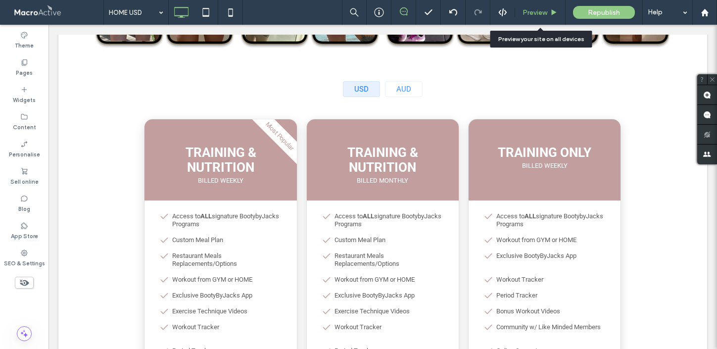
click at [538, 11] on span "Preview" at bounding box center [534, 12] width 25 height 8
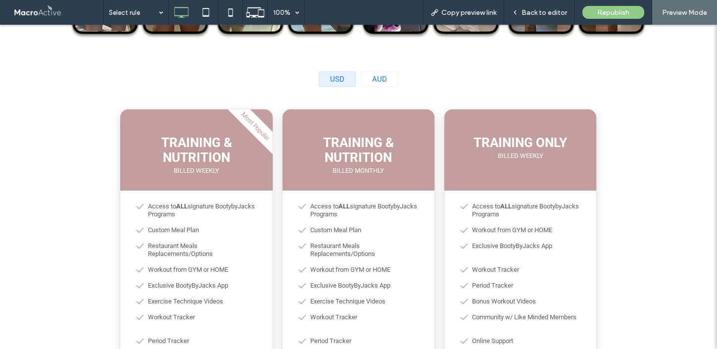
click at [380, 78] on div "AUD" at bounding box center [380, 79] width 38 height 16
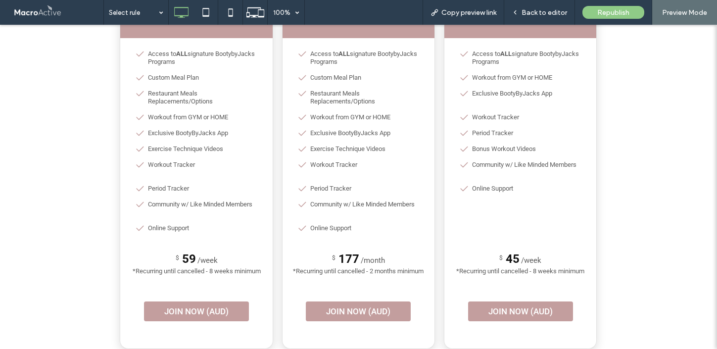
scroll to position [1771, 0]
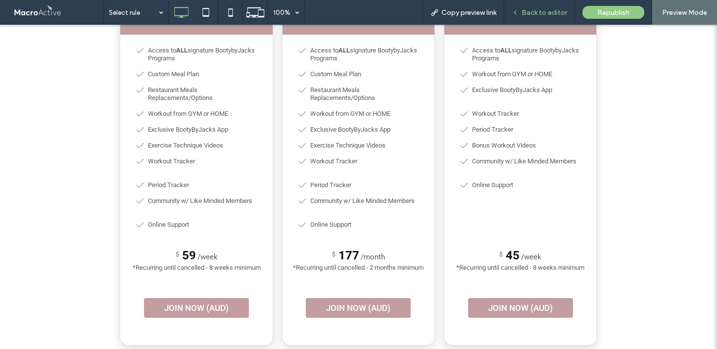
click at [552, 10] on span "Back to editor" at bounding box center [544, 12] width 46 height 8
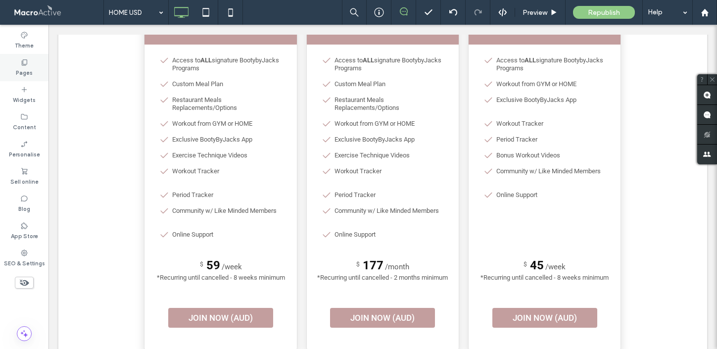
click at [27, 61] on use at bounding box center [24, 62] width 5 height 6
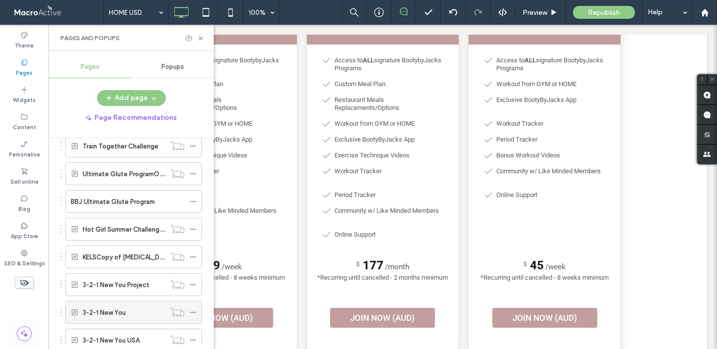
scroll to position [1356, 0]
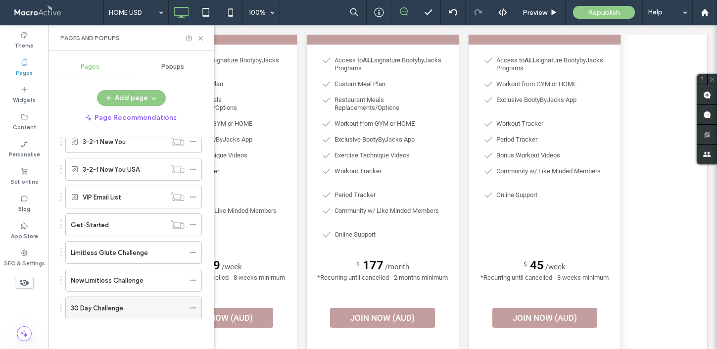
click at [116, 305] on label "30 Day Challenge" at bounding box center [97, 307] width 52 height 17
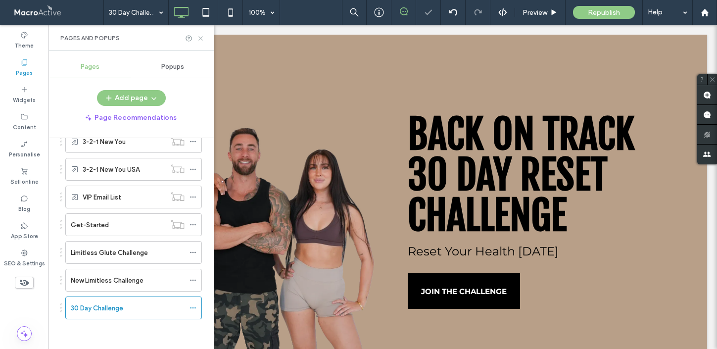
click at [200, 38] on use at bounding box center [200, 38] width 4 height 4
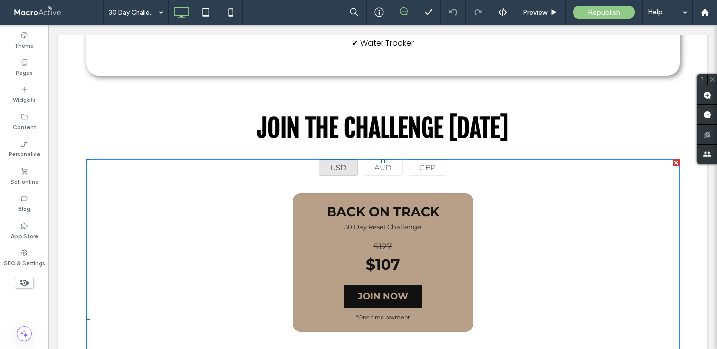
scroll to position [882, 0]
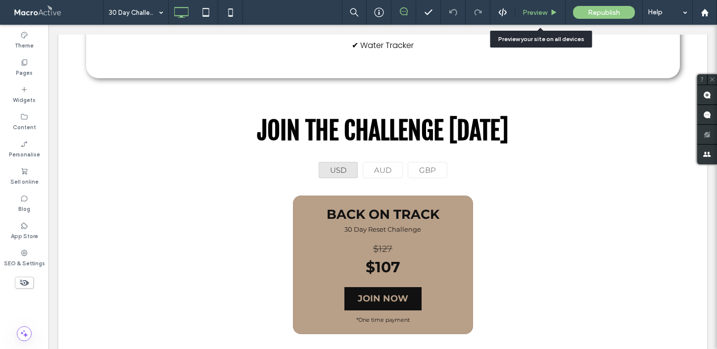
click at [538, 10] on span "Preview" at bounding box center [534, 12] width 25 height 8
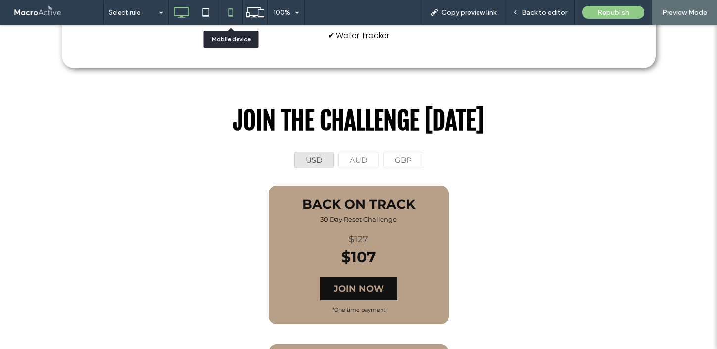
click at [229, 17] on icon at bounding box center [231, 12] width 20 height 20
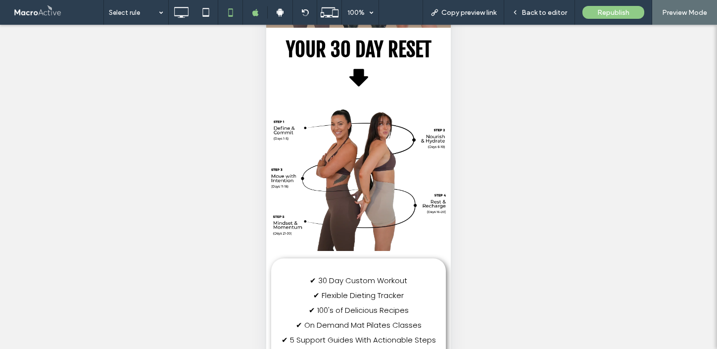
scroll to position [146, 0]
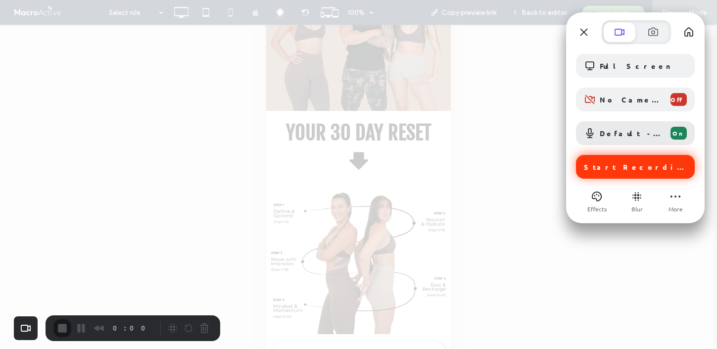
click at [623, 166] on span "Start Recording" at bounding box center [636, 166] width 105 height 9
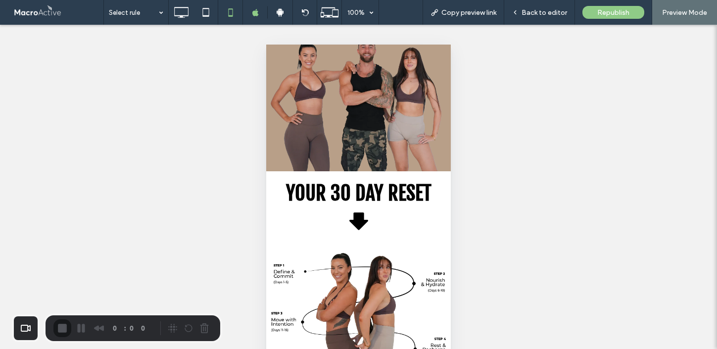
scroll to position [0, 0]
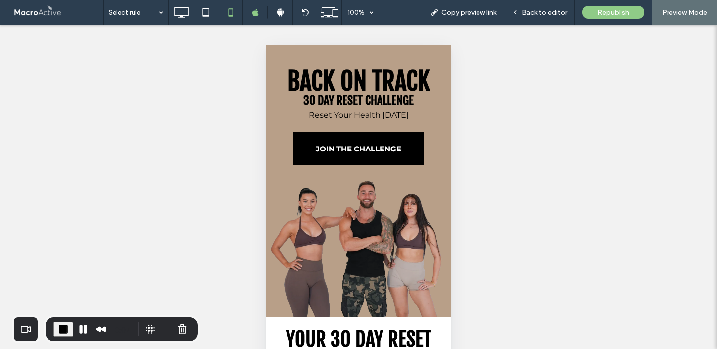
click at [385, 116] on span "Reset Your Health in 30 Days" at bounding box center [359, 114] width 100 height 9
click at [554, 13] on span "Back to editor" at bounding box center [544, 12] width 46 height 8
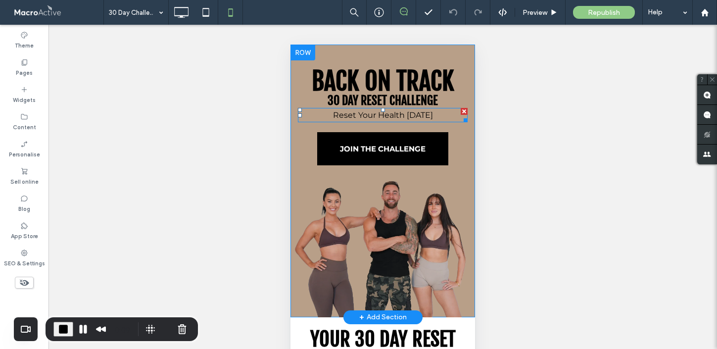
click at [412, 116] on span "Reset Your Health in 30 Days" at bounding box center [383, 114] width 100 height 9
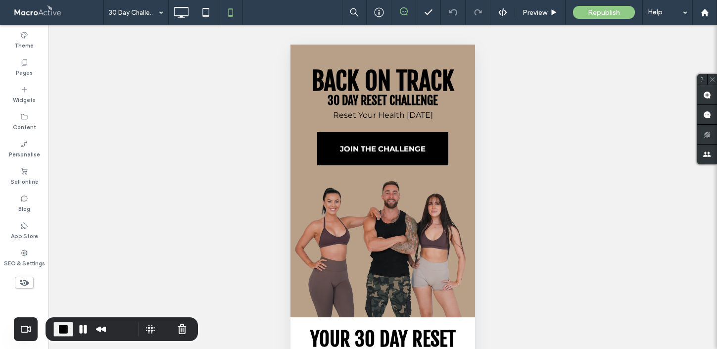
click at [433, 116] on span "Reset Your Health in 30 Days" at bounding box center [383, 114] width 100 height 9
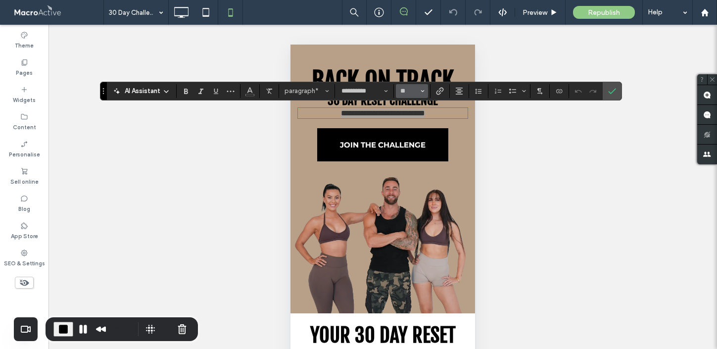
click at [417, 88] on input "**" at bounding box center [408, 91] width 19 height 8
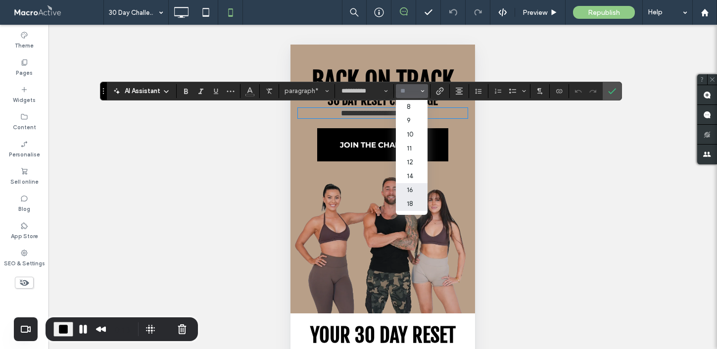
click at [414, 205] on label "18" at bounding box center [412, 204] width 32 height 14
type input "**"
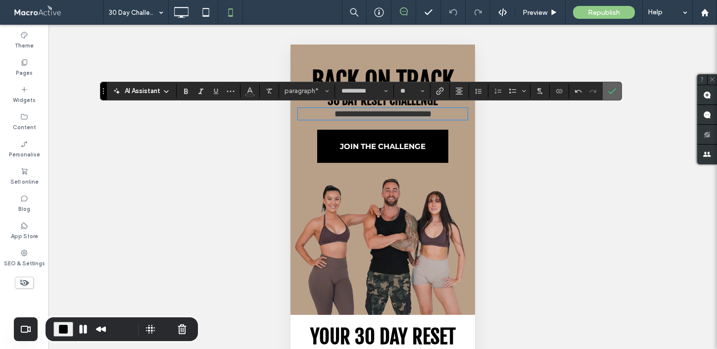
click at [617, 92] on label "Confirm" at bounding box center [611, 91] width 15 height 18
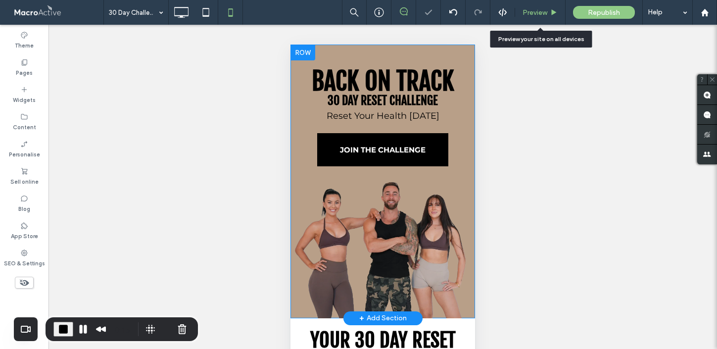
click at [542, 13] on span "Preview" at bounding box center [534, 12] width 25 height 8
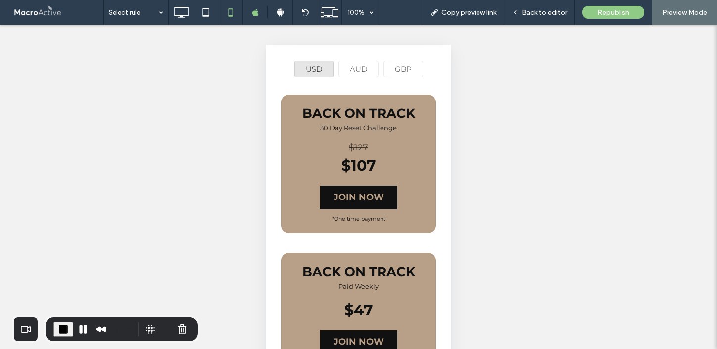
scroll to position [743, 0]
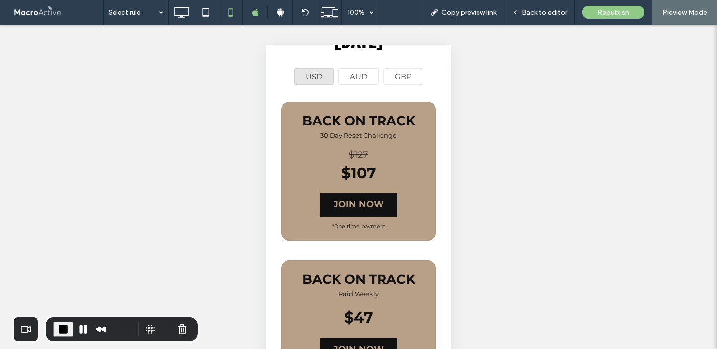
click at [357, 68] on div "AUD" at bounding box center [358, 76] width 40 height 16
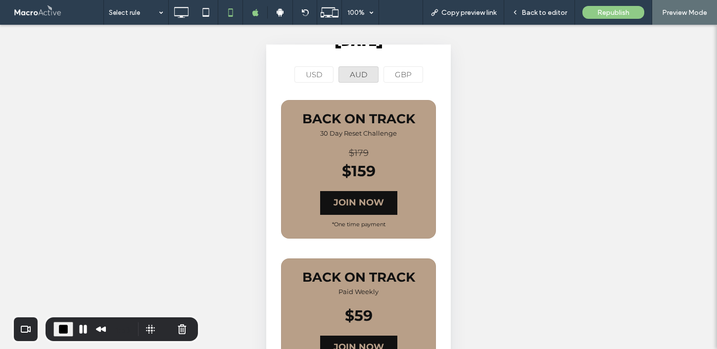
scroll to position [711, 0]
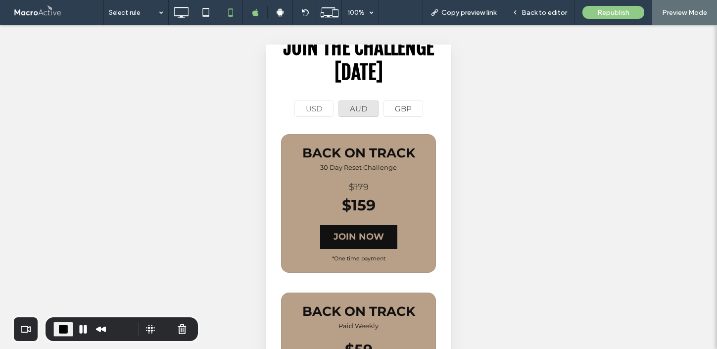
click at [405, 100] on div "GBP" at bounding box center [403, 108] width 40 height 16
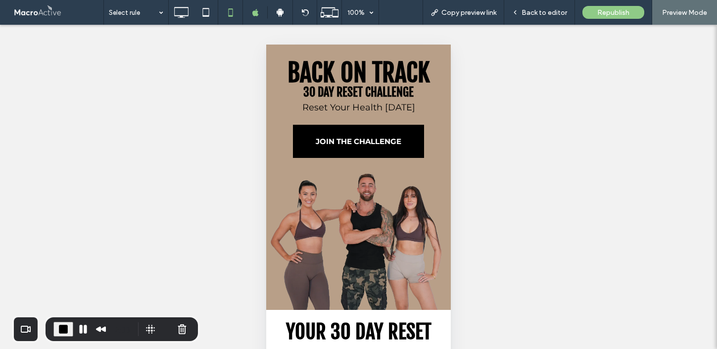
scroll to position [0, 0]
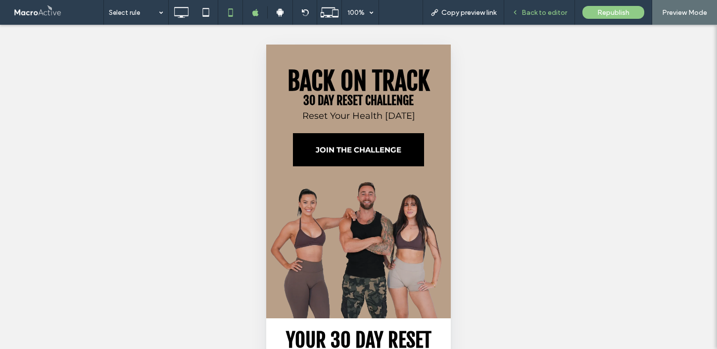
click at [562, 16] on span "Back to editor" at bounding box center [544, 12] width 46 height 8
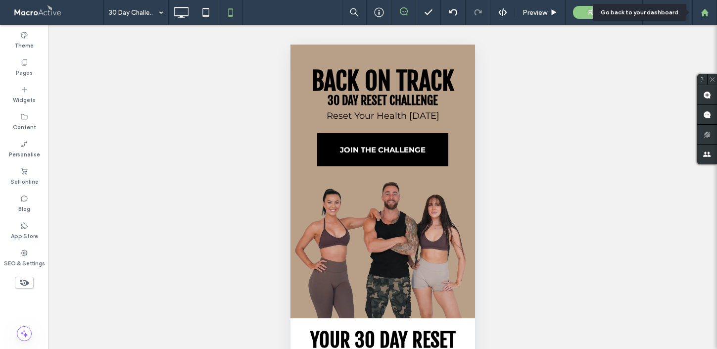
click at [705, 13] on use at bounding box center [703, 11] width 7 height 7
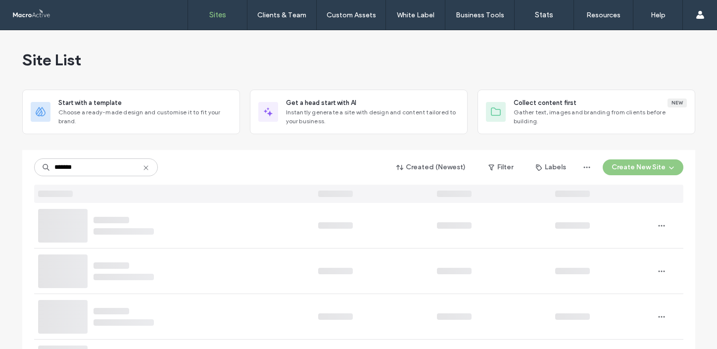
type input "*******"
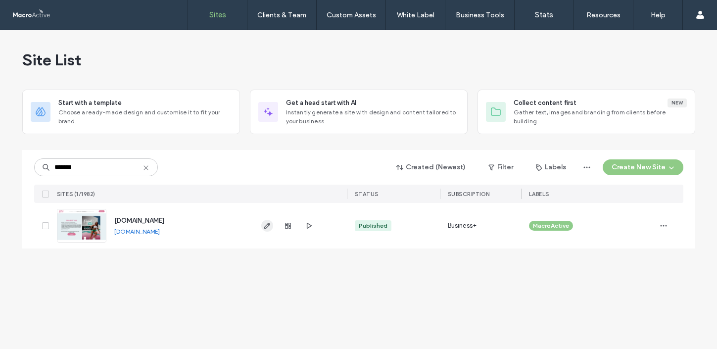
click at [269, 226] on icon "button" at bounding box center [267, 226] width 8 height 8
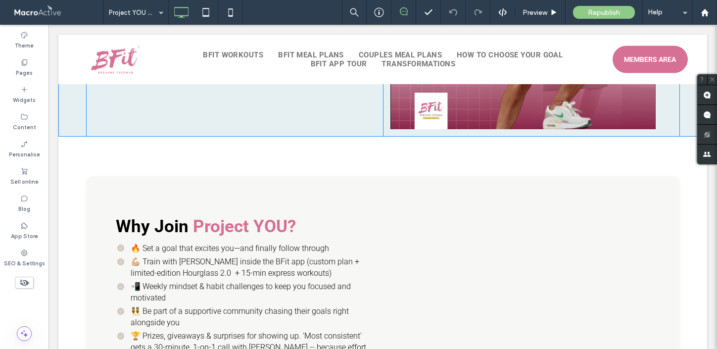
scroll to position [339, 0]
